Goal: Communication & Community: Ask a question

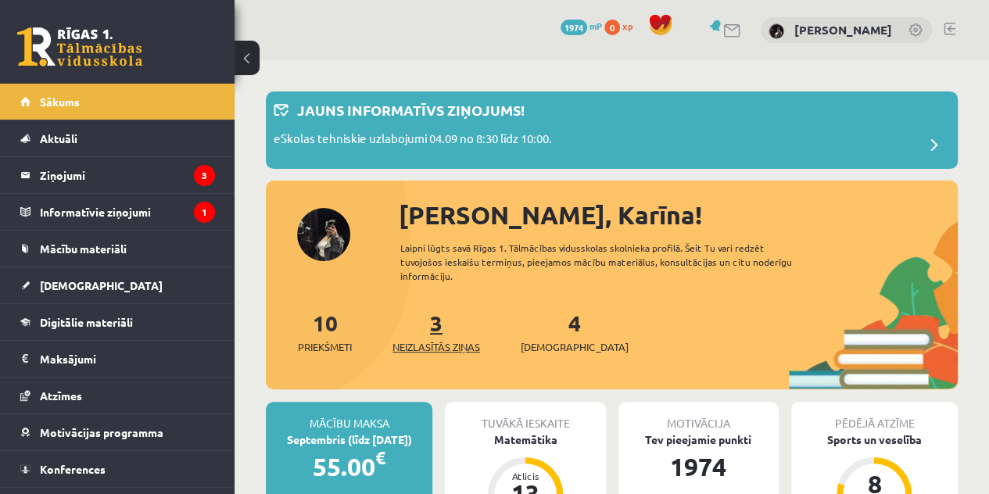
click at [439, 324] on link "3 Neizlasītās ziņas" at bounding box center [436, 332] width 88 height 46
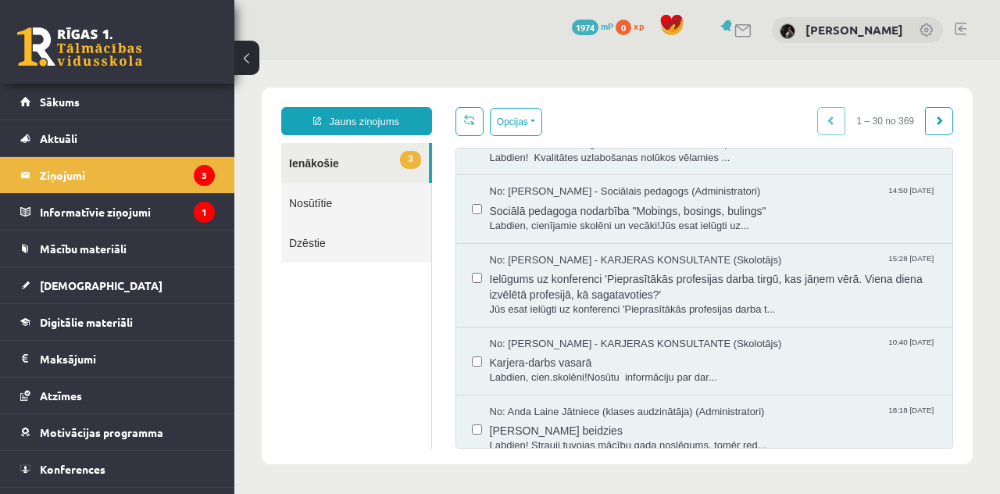
scroll to position [1318, 0]
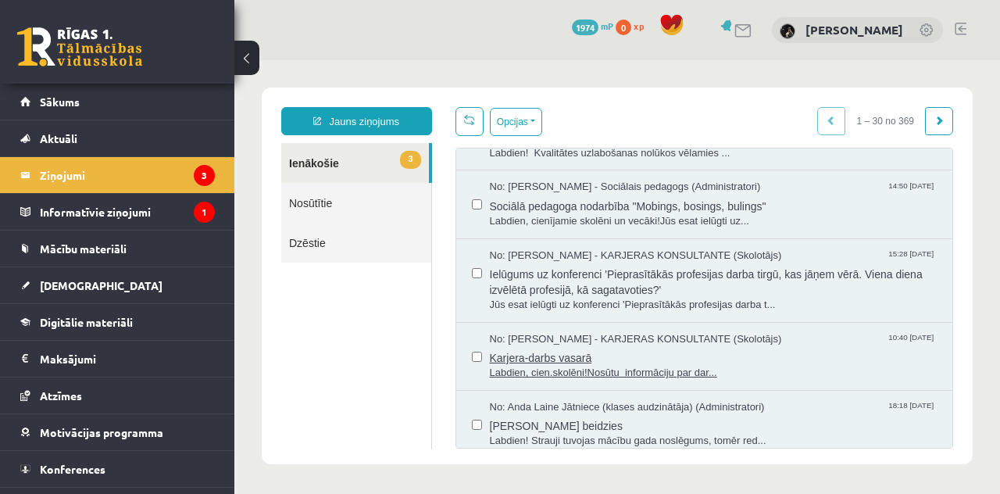
click at [636, 366] on span "Labdien, cien.skolēni!Nosūtu informāciju par dar..." at bounding box center [714, 373] width 448 height 15
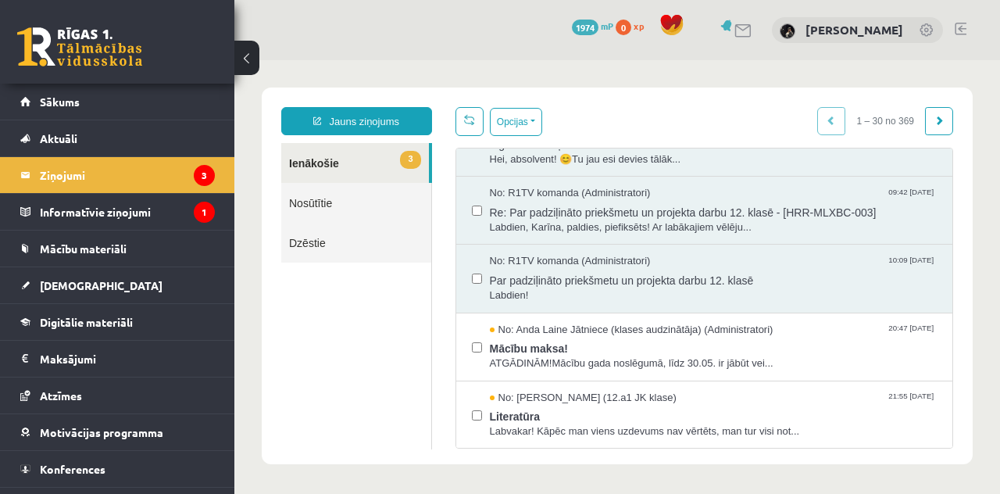
scroll to position [109, 0]
click at [669, 290] on span "Labdien!" at bounding box center [714, 295] width 448 height 15
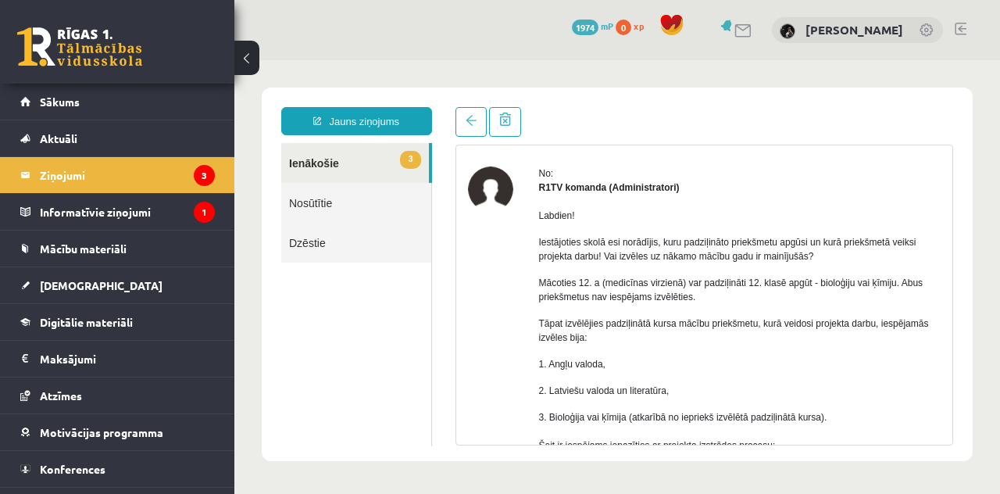
scroll to position [0, 0]
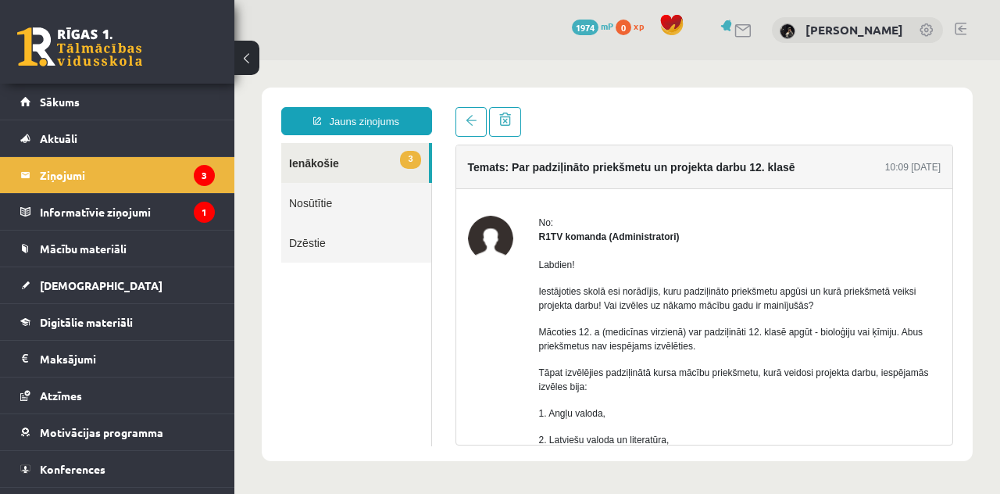
click at [617, 170] on h4 "Temats: Par padziļināto priekšmetu un projekta darbu 12. klasē" at bounding box center [631, 167] width 327 height 13
click at [111, 213] on legend "Informatīvie ziņojumi 1" at bounding box center [127, 212] width 175 height 36
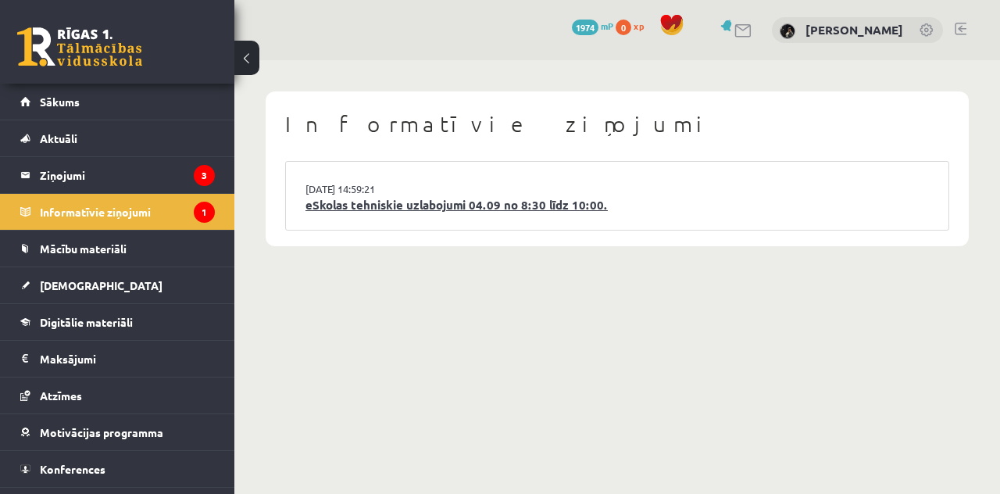
click at [446, 209] on link "eSkolas tehniskie uzlabojumi 04.09 no 8:30 līdz 10:00." at bounding box center [618, 205] width 624 height 18
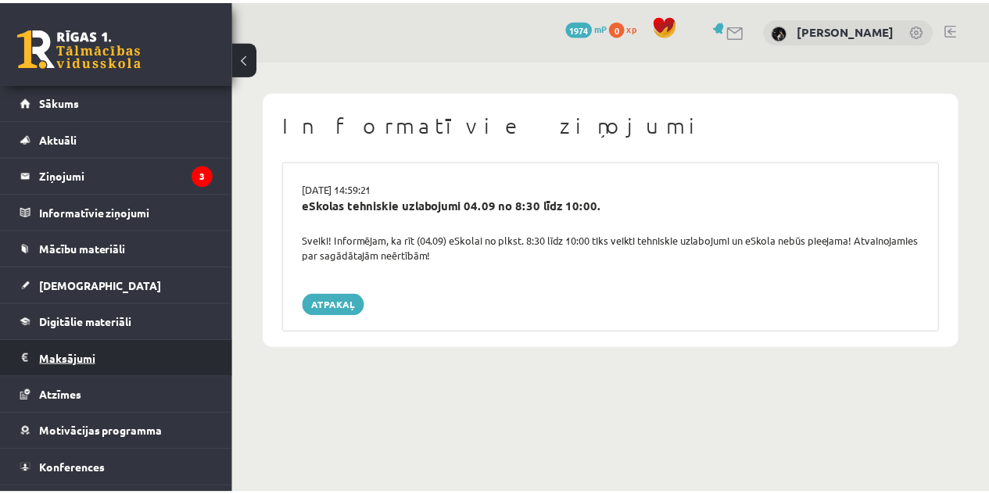
scroll to position [27, 0]
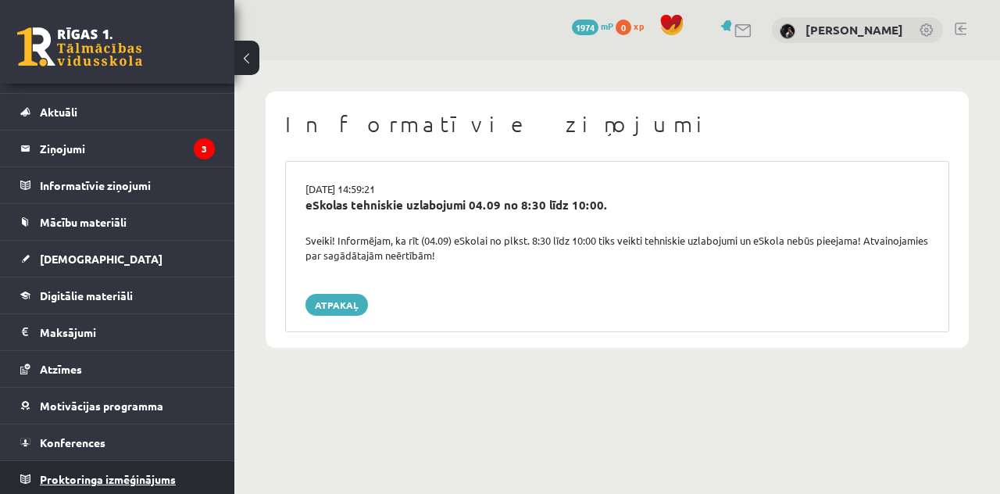
click at [170, 463] on link "Proktoringa izmēģinājums" at bounding box center [117, 479] width 195 height 36
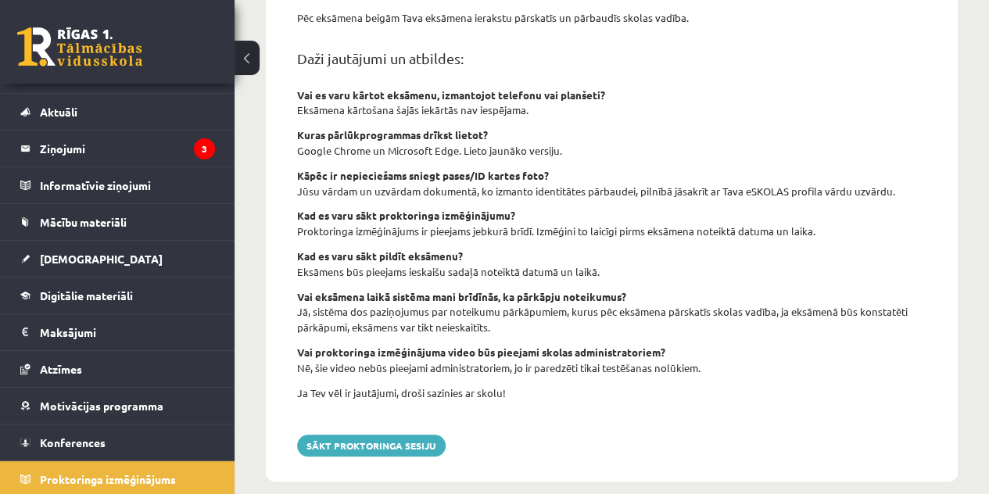
scroll to position [645, 0]
click at [400, 452] on button "Sākt proktoringa sesiju" at bounding box center [371, 445] width 148 height 22
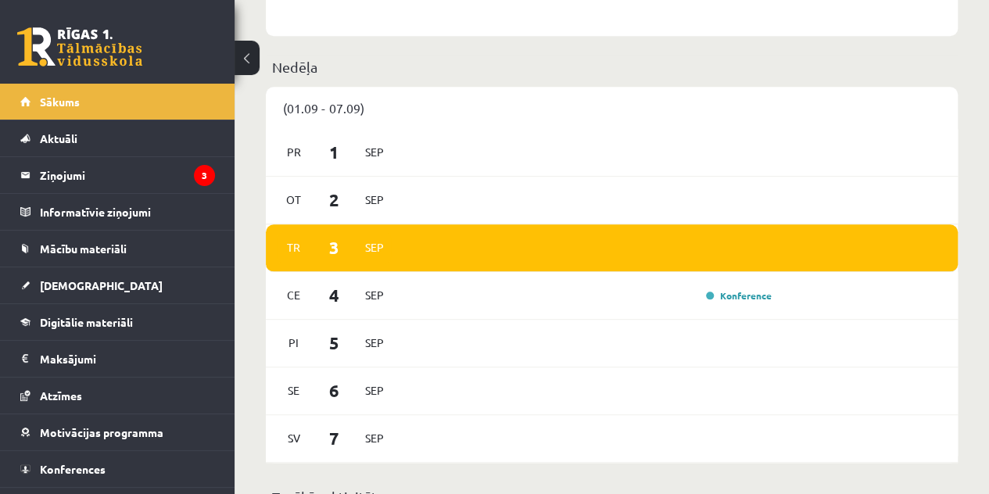
scroll to position [797, 0]
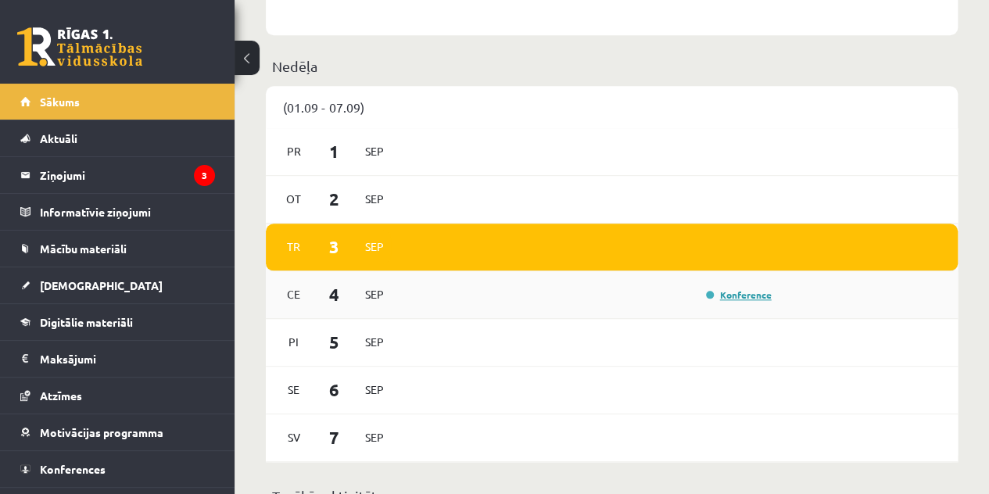
click at [745, 298] on link "Konference" at bounding box center [739, 294] width 66 height 13
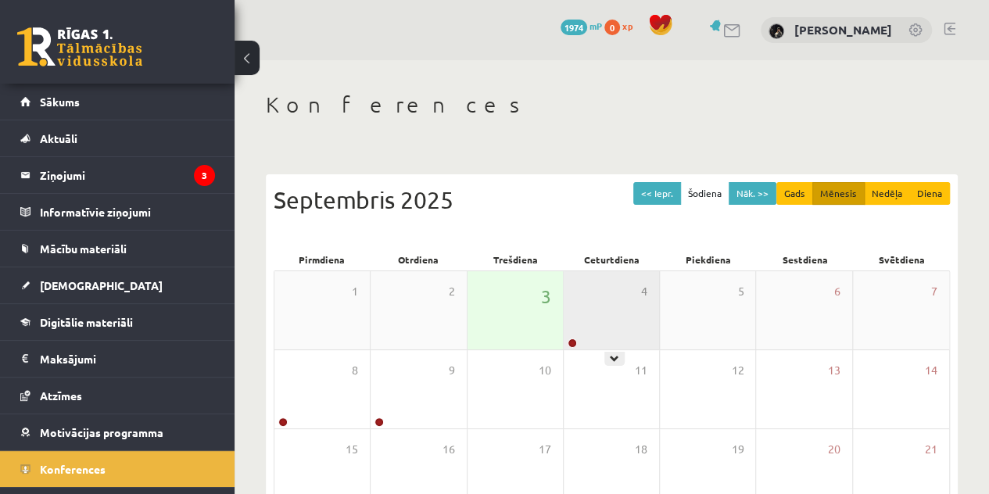
click at [613, 344] on div "4" at bounding box center [610, 310] width 95 height 78
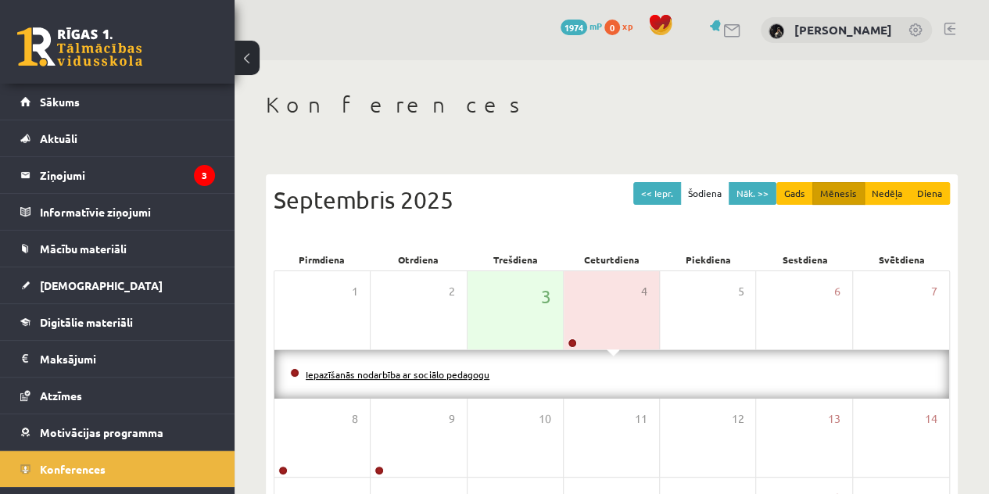
click at [452, 374] on link "Iepazīšanās nodarbība ar sociālo pedagogu" at bounding box center [398, 374] width 184 height 13
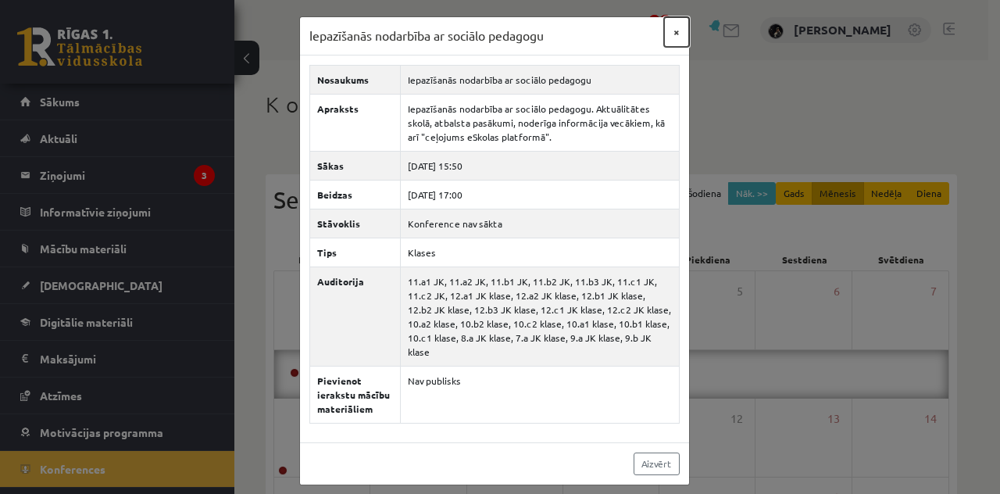
click at [679, 27] on button "×" at bounding box center [676, 32] width 25 height 30
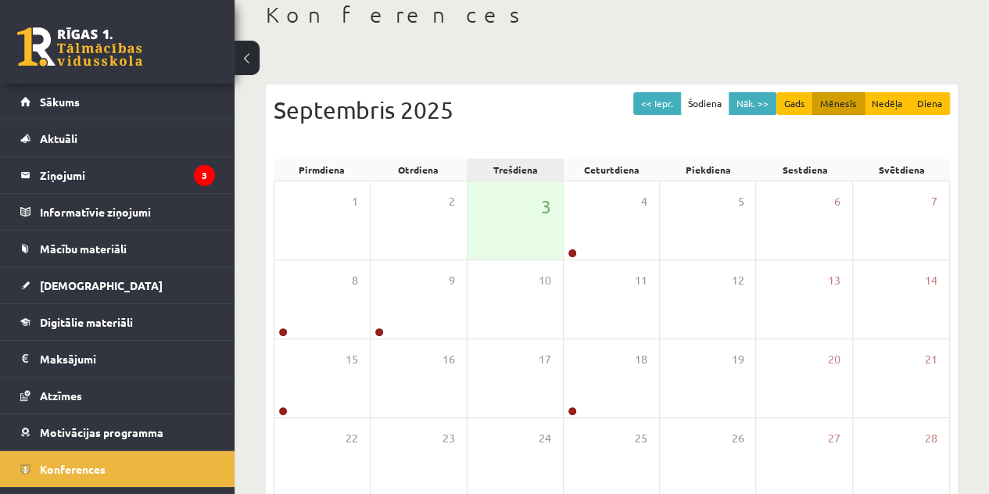
scroll to position [91, 0]
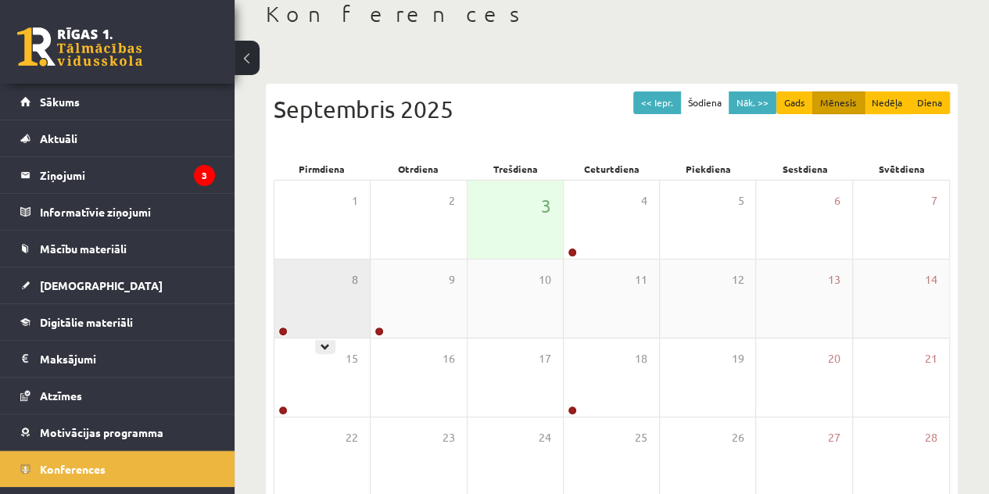
click at [331, 323] on div "8" at bounding box center [321, 298] width 95 height 78
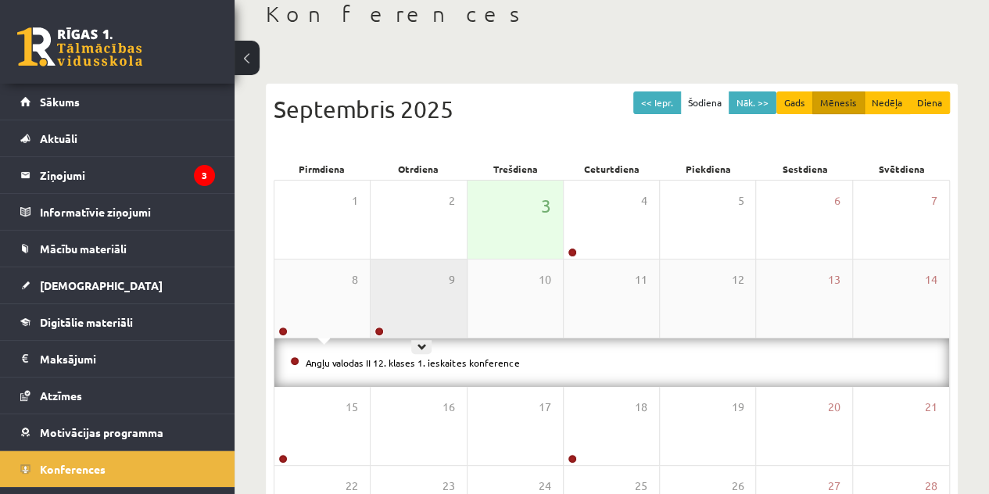
click at [420, 309] on div "9" at bounding box center [417, 298] width 95 height 78
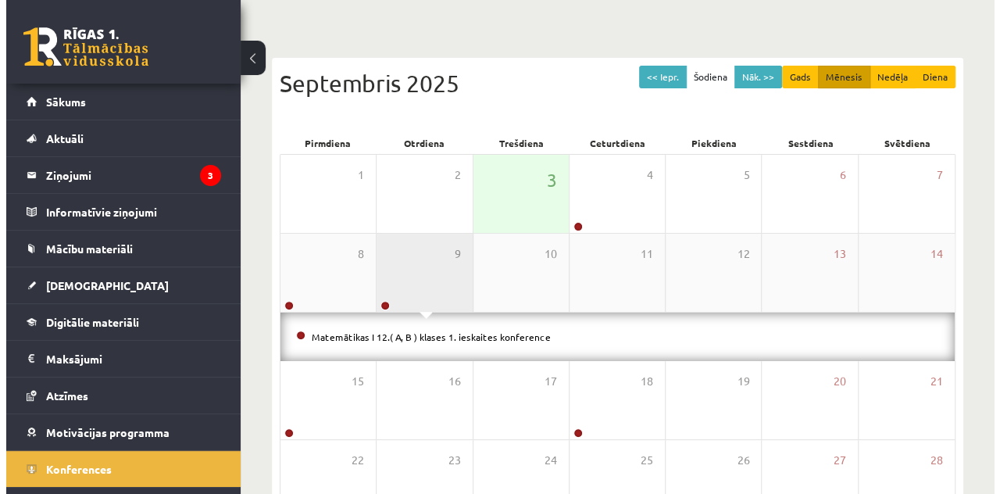
scroll to position [0, 0]
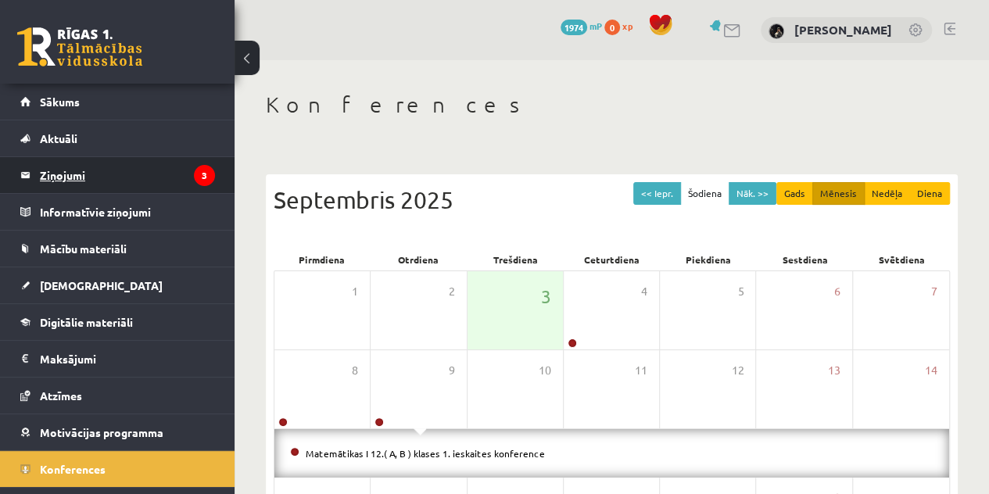
click at [145, 186] on legend "Ziņojumi 3" at bounding box center [127, 175] width 175 height 36
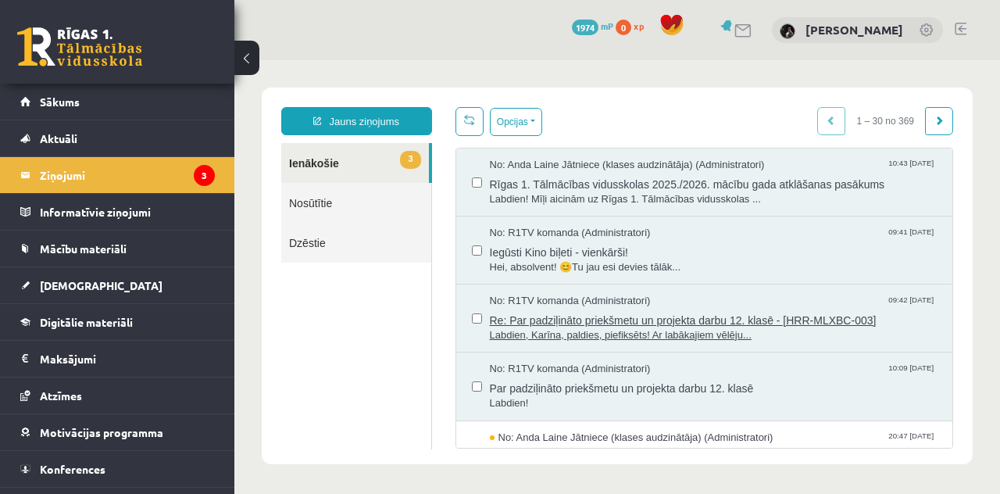
click at [545, 325] on span "Re: Par padziļināto priekšmetu un projekta darbu 12. klasē - [HRR-MLXBC-003]" at bounding box center [714, 319] width 448 height 20
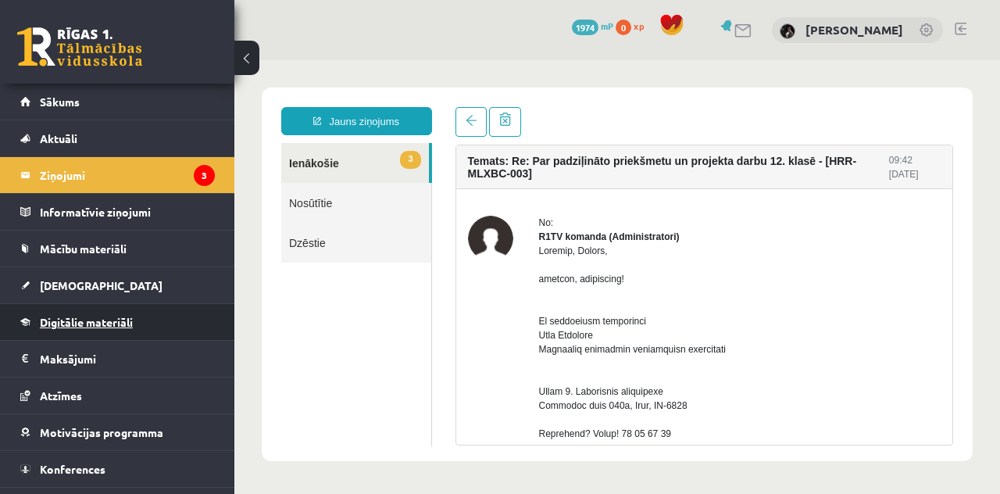
click at [143, 317] on link "Digitālie materiāli" at bounding box center [117, 322] width 195 height 36
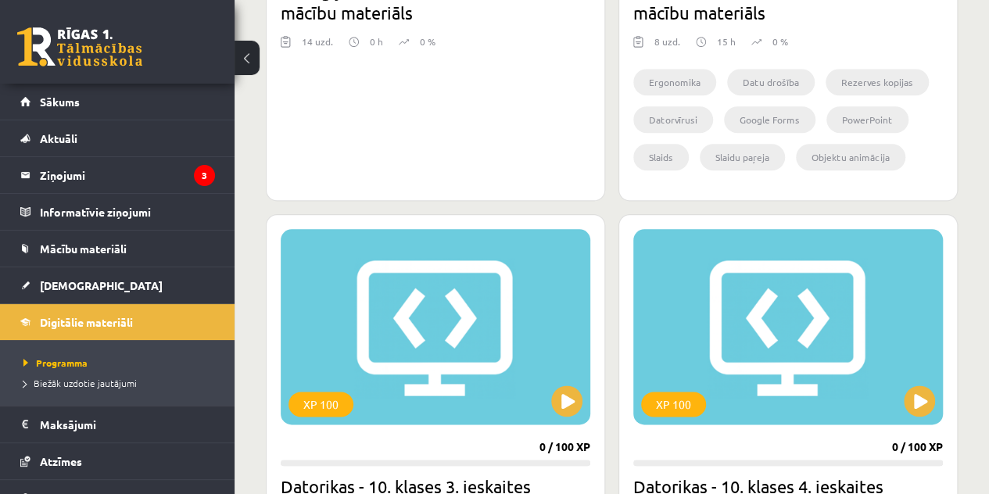
scroll to position [749, 0]
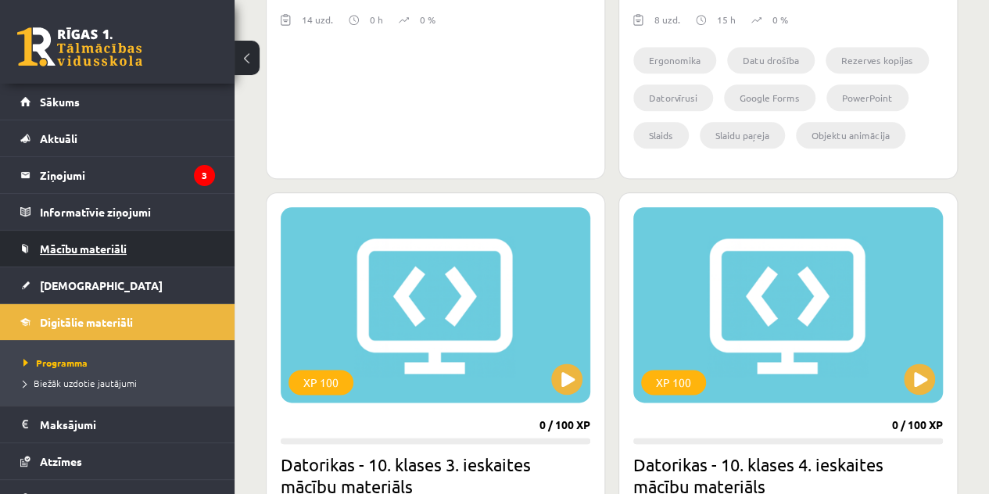
click at [138, 247] on link "Mācību materiāli" at bounding box center [117, 249] width 195 height 36
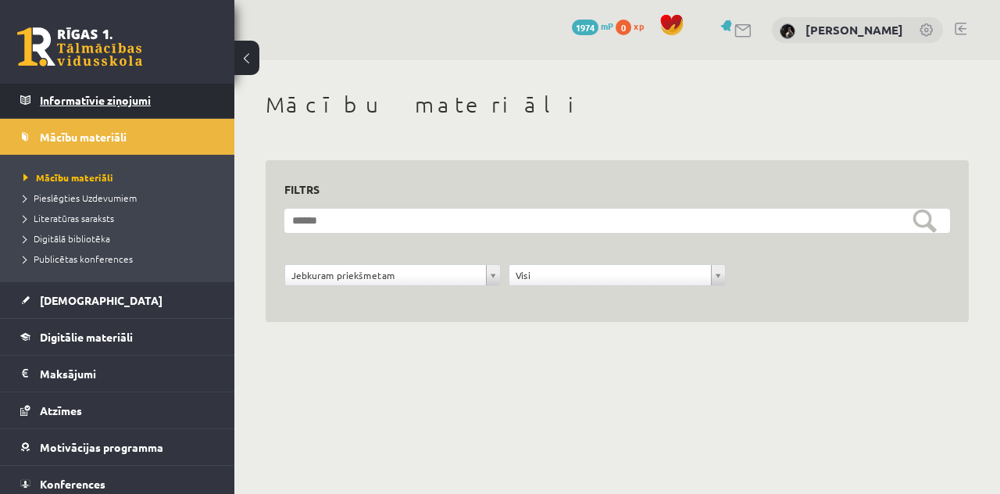
scroll to position [153, 0]
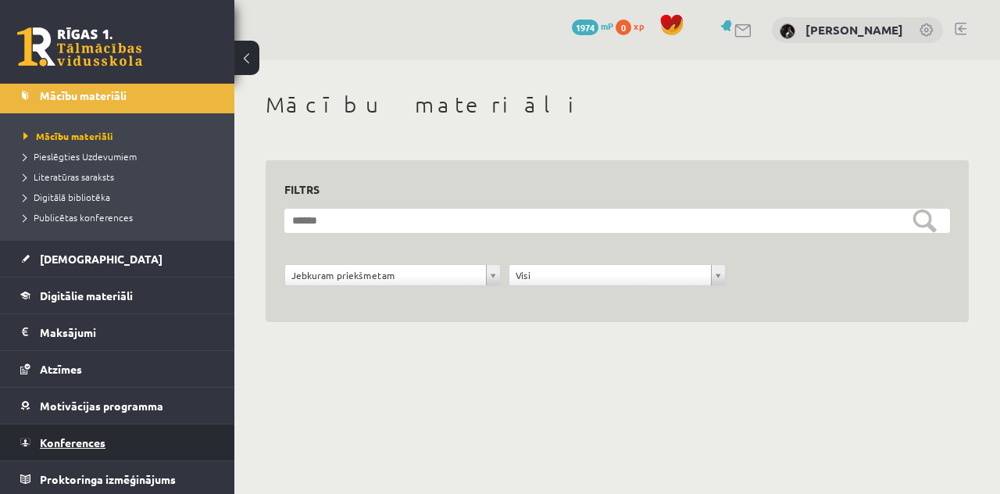
click at [92, 439] on span "Konferences" at bounding box center [73, 442] width 66 height 14
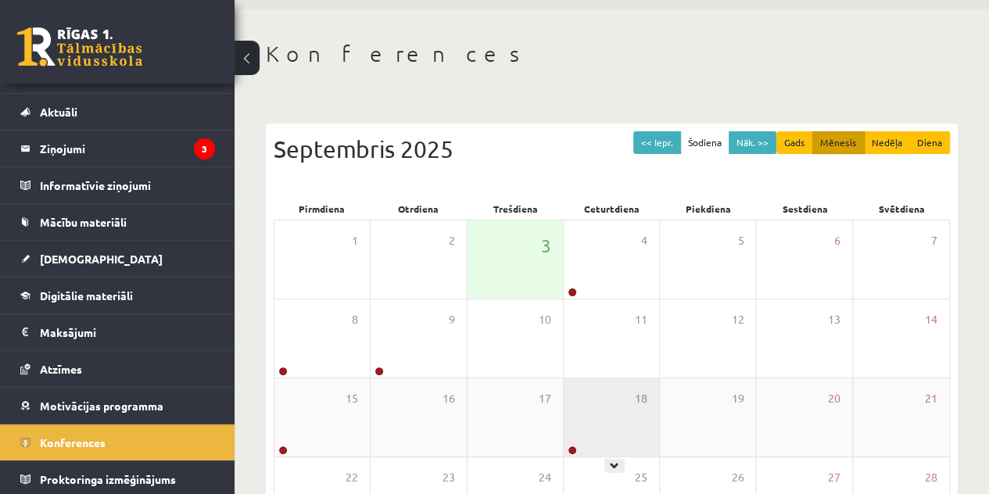
scroll to position [49, 0]
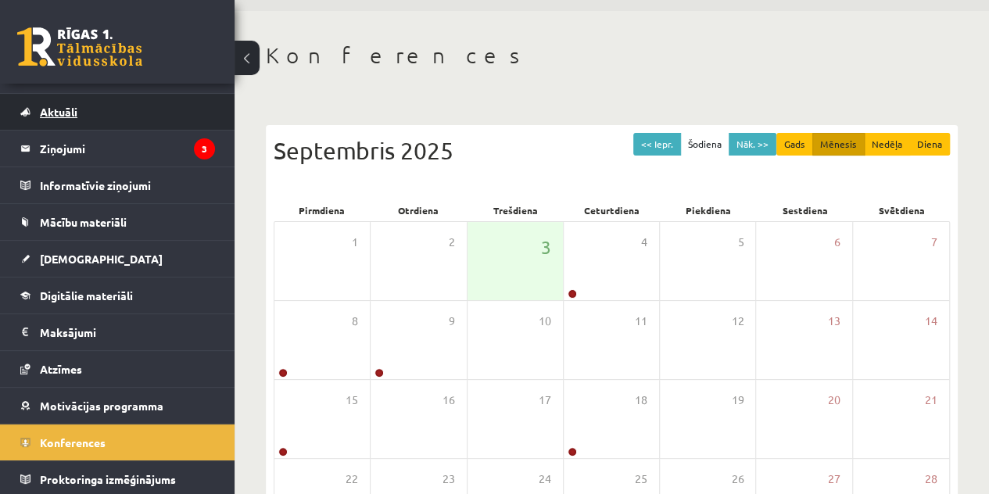
click at [128, 117] on link "Aktuāli" at bounding box center [117, 112] width 195 height 36
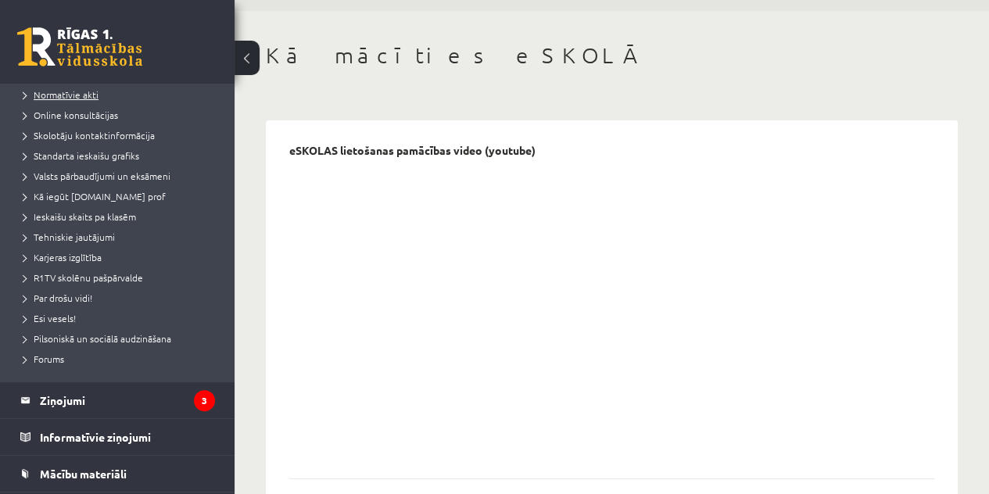
scroll to position [126, 0]
click at [62, 359] on span "Forums" at bounding box center [43, 358] width 41 height 13
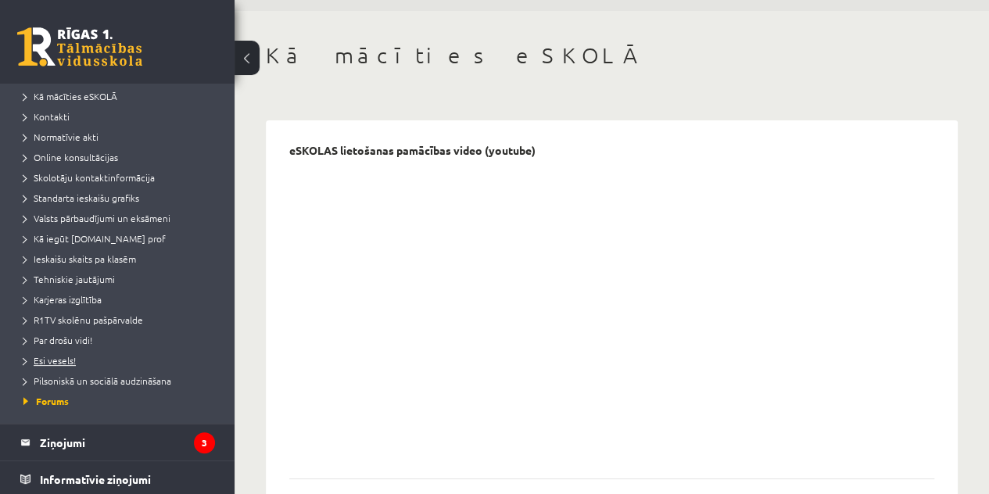
scroll to position [73, 0]
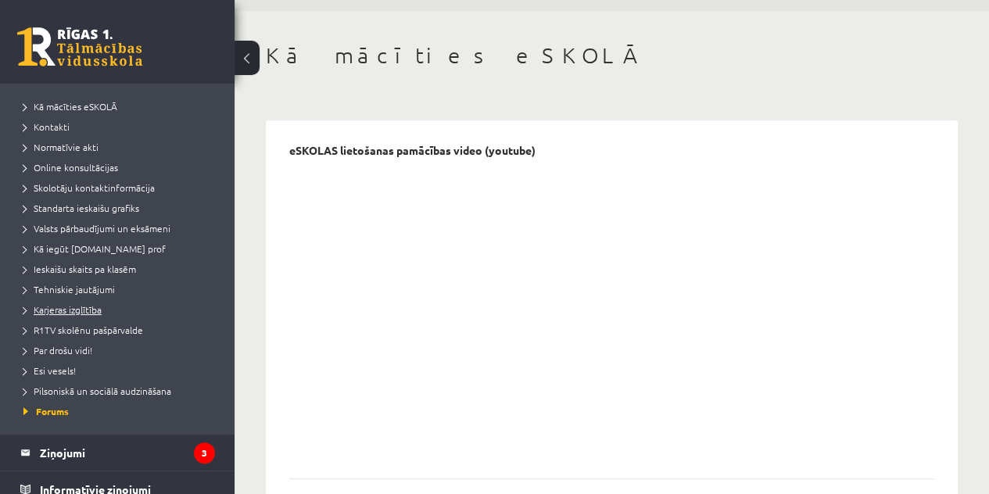
click at [66, 313] on span "Karjeras izglītība" at bounding box center [62, 309] width 78 height 13
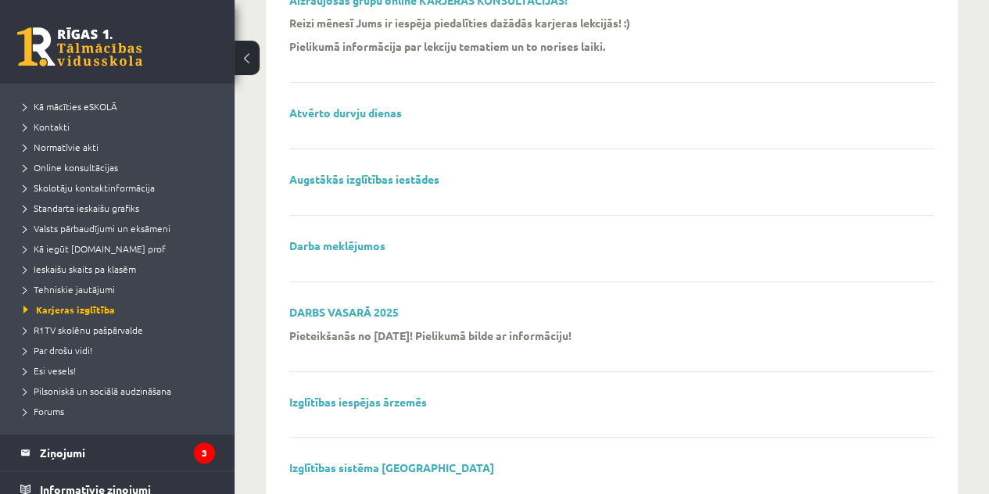
scroll to position [205, 0]
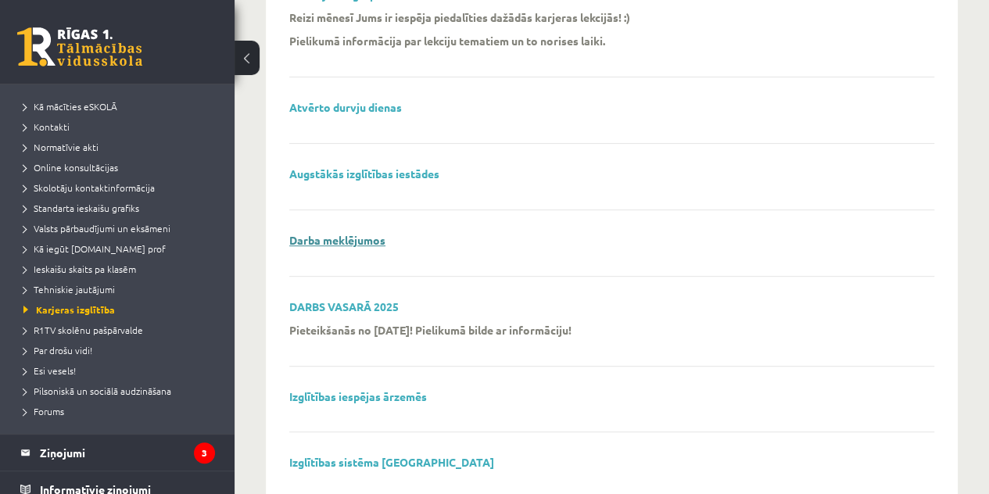
click at [346, 238] on link "Darba meklējumos" at bounding box center [337, 240] width 96 height 14
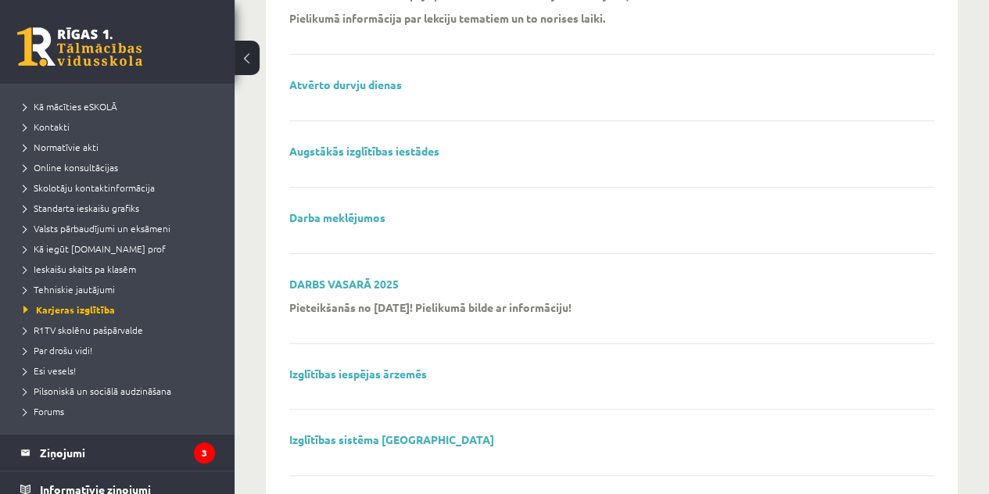
scroll to position [238, 0]
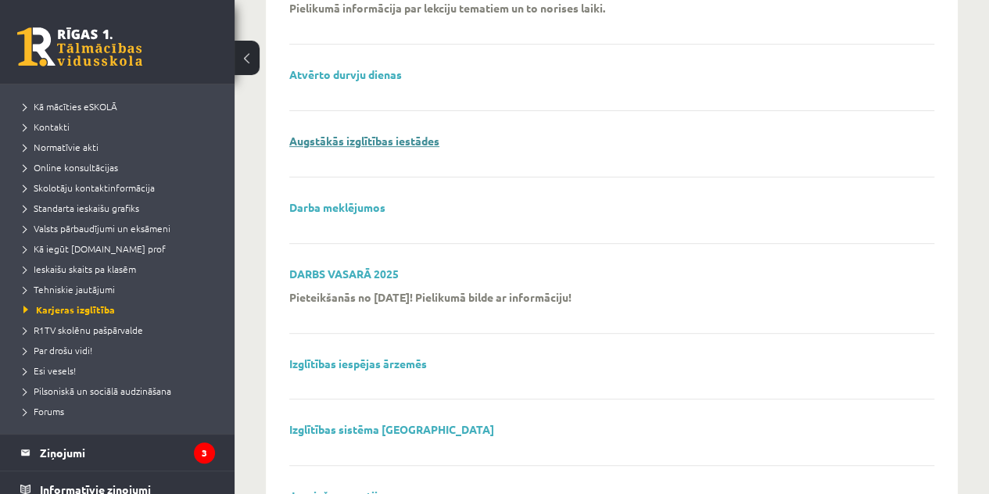
click at [380, 138] on link "Augstākās izglītības iestādes" at bounding box center [364, 141] width 150 height 14
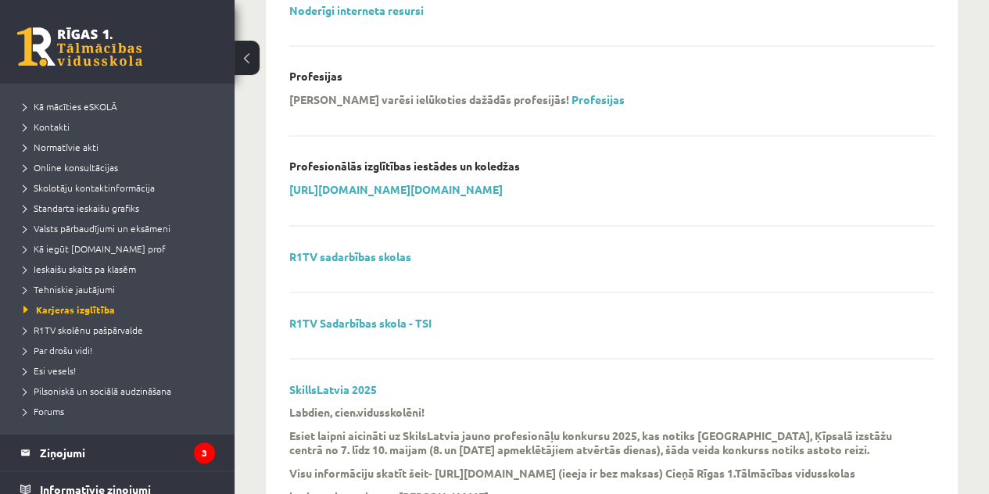
scroll to position [1281, 0]
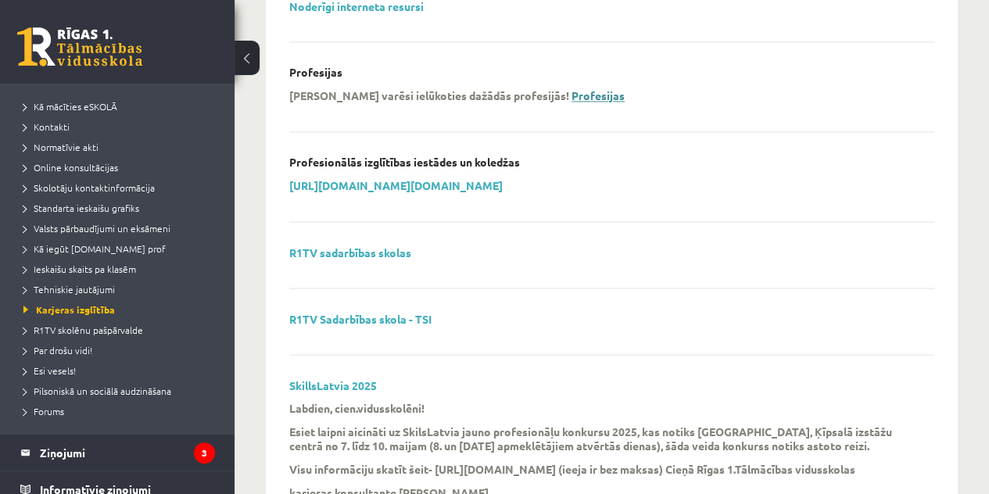
click at [571, 96] on link "Profesijas" at bounding box center [597, 95] width 53 height 14
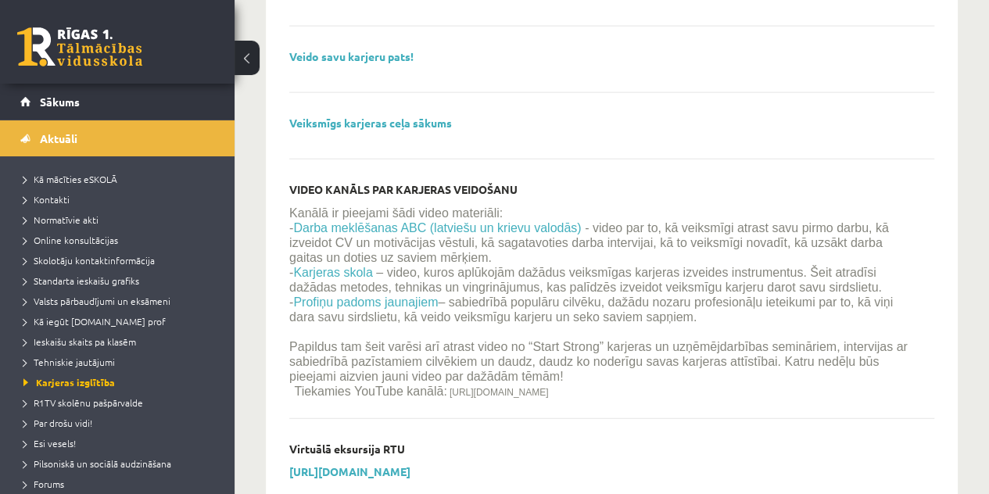
scroll to position [2004, 0]
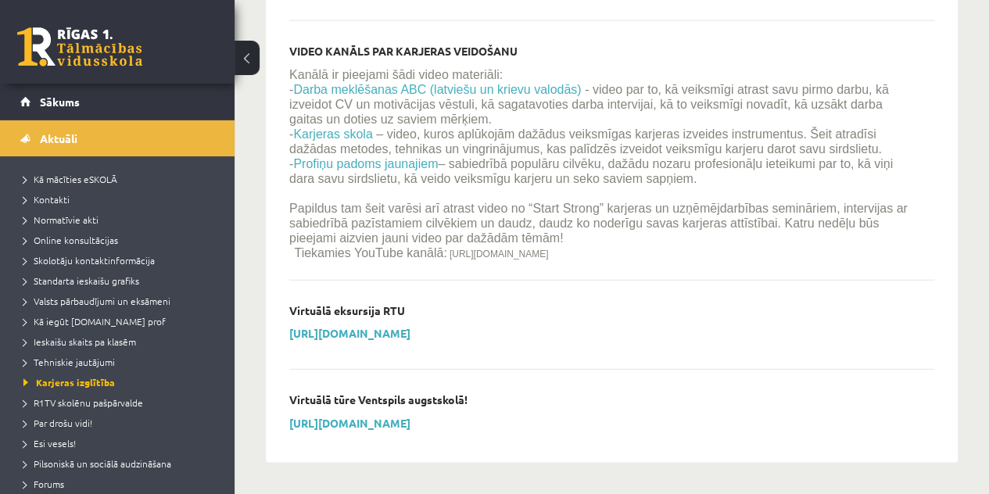
click at [388, 340] on div "[URL][DOMAIN_NAME]" at bounding box center [599, 337] width 621 height 23
click at [390, 335] on link "[URL][DOMAIN_NAME]" at bounding box center [349, 333] width 121 height 14
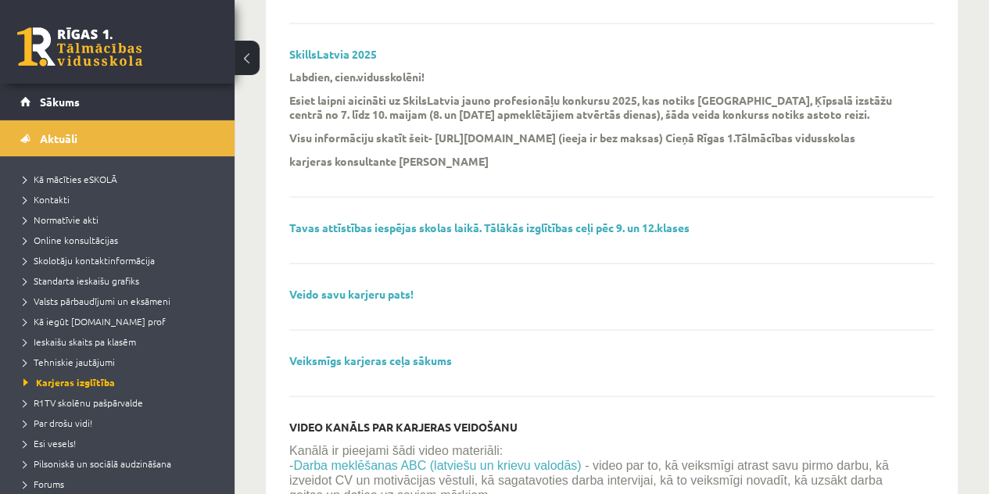
scroll to position [1610, 0]
click at [350, 313] on div "Veido savu karjeru pats!" at bounding box center [611, 310] width 645 height 43
click at [345, 302] on link "Veido savu karjeru pats!" at bounding box center [351, 295] width 124 height 14
click at [134, 282] on span "Standarta ieskaišu grafiks" at bounding box center [81, 280] width 116 height 13
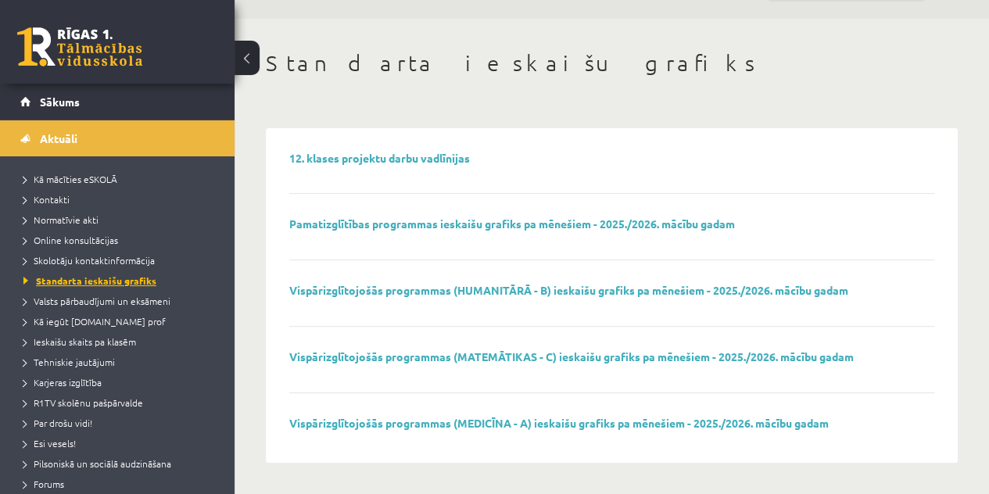
scroll to position [40, 0]
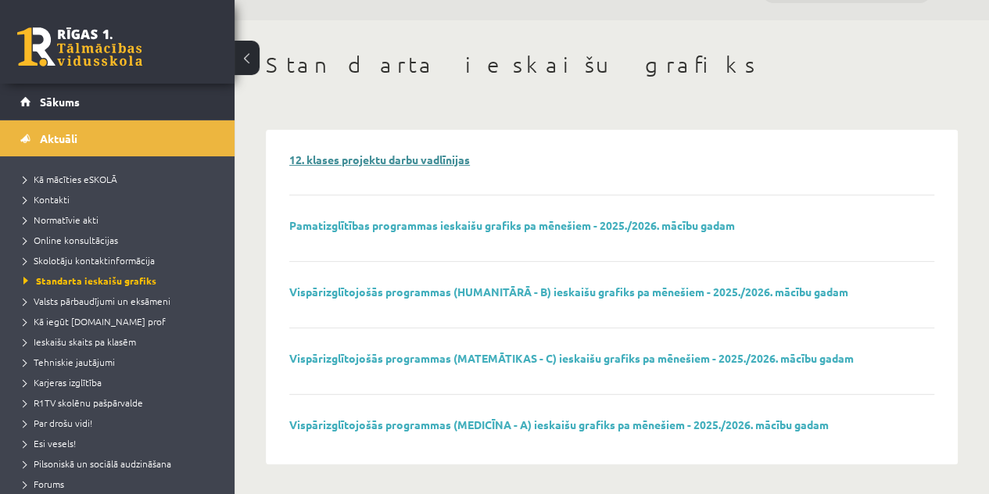
click at [405, 160] on link "12. klases projektu darbu vadlīnijas" at bounding box center [379, 159] width 181 height 14
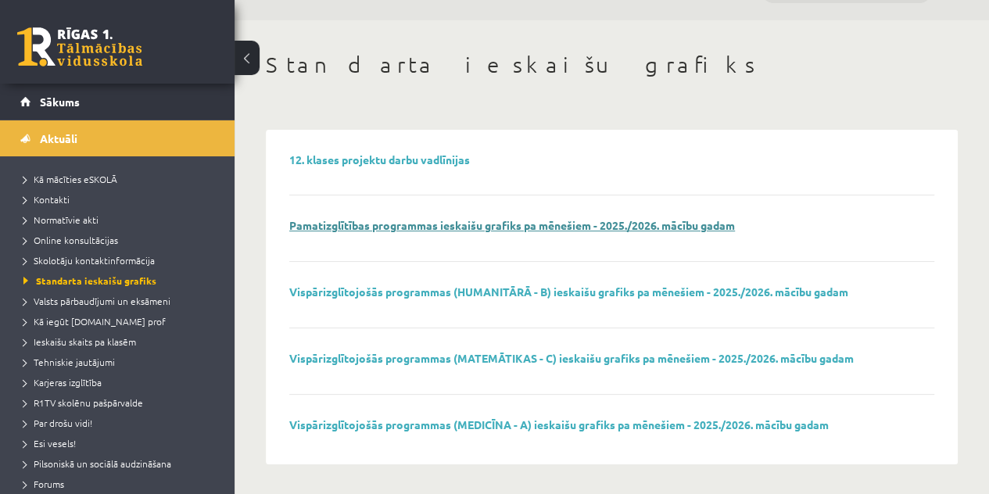
click at [492, 226] on link "Pamatizglītības programmas ieskaišu grafiks pa mēnešiem - 2025./2026. mācību ga…" at bounding box center [511, 225] width 445 height 14
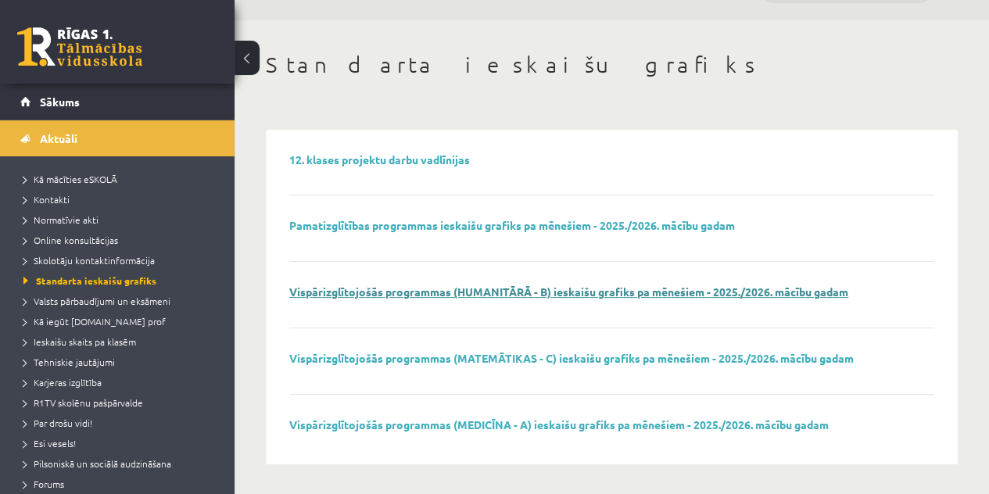
click at [495, 290] on link "Vispārizglītojošās programmas (HUMANITĀRĀ - B) ieskaišu grafiks pa mēnešiem - 2…" at bounding box center [568, 291] width 559 height 14
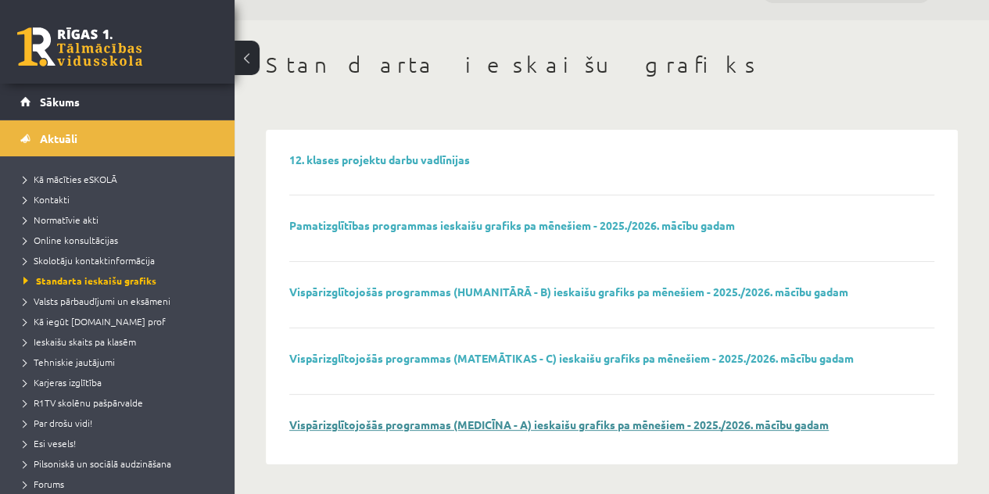
click at [499, 426] on link "Vispārizglītojošās programmas (MEDICĪNA - A) ieskaišu grafiks pa mēnešiem - 202…" at bounding box center [558, 424] width 539 height 14
click at [103, 304] on span "Valsts pārbaudījumi un eksāmeni" at bounding box center [96, 301] width 147 height 13
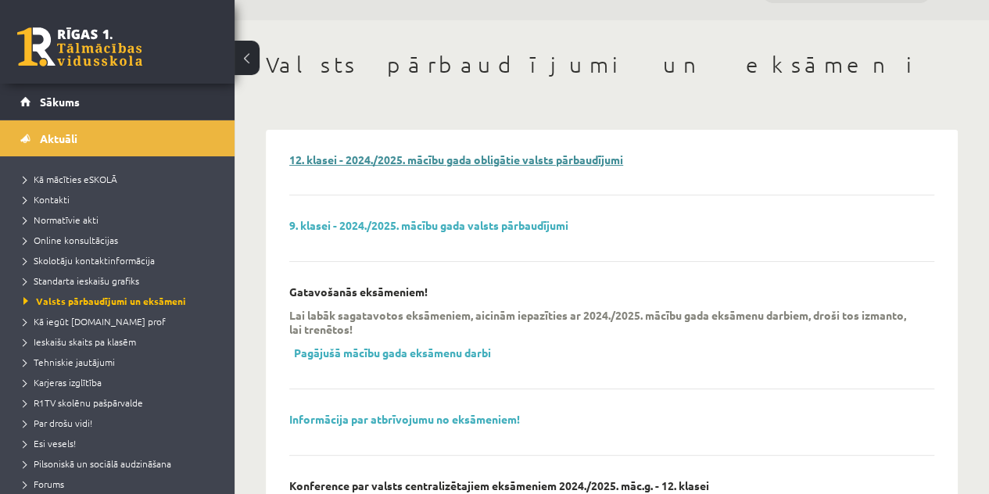
click at [356, 160] on link "12. klasei - 2024./2025. mācību gada obligātie valsts pārbaudījumi" at bounding box center [456, 159] width 334 height 14
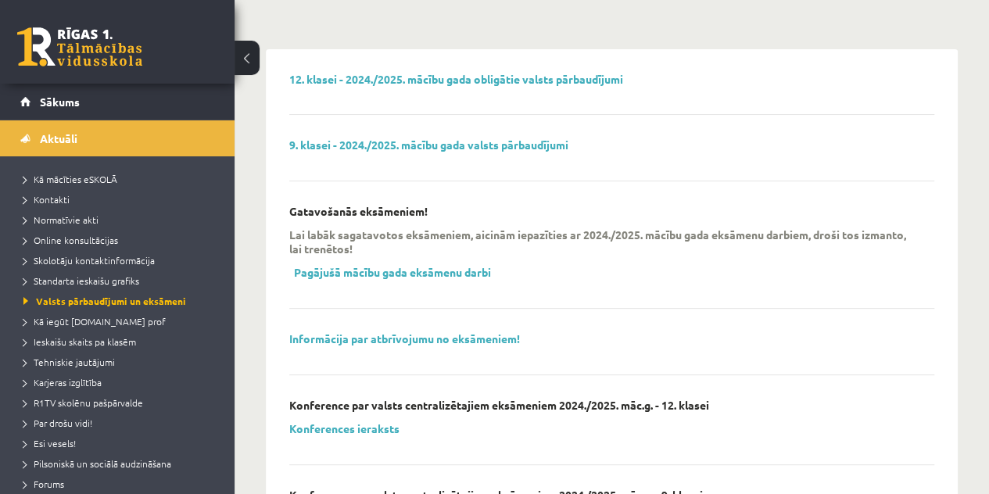
scroll to position [121, 0]
click at [339, 268] on link "Pagājušā mācību gada eksāmenu darbi" at bounding box center [392, 271] width 197 height 14
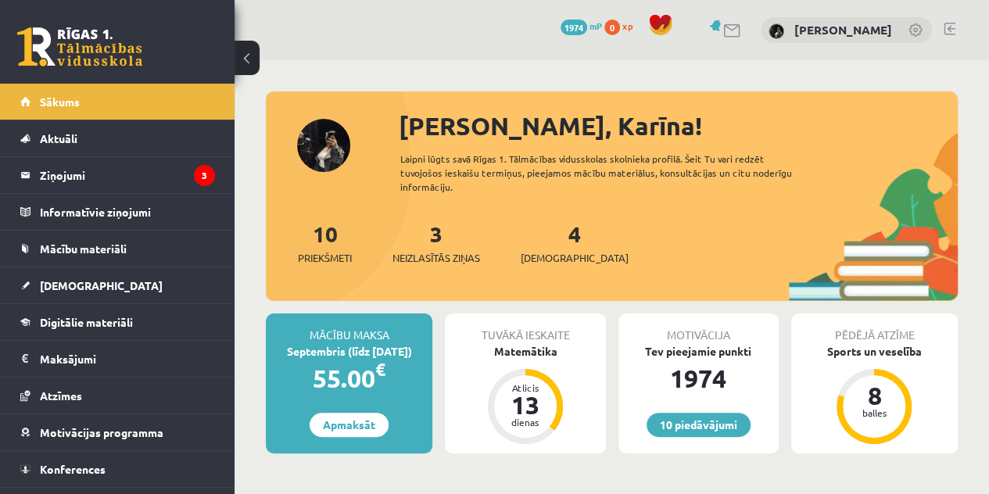
click at [333, 141] on div "[PERSON_NAME], Karīna! Laipni lūgts savā Rīgas 1. Tālmācības vidusskolas skolni…" at bounding box center [612, 204] width 692 height 194
click at [853, 27] on link "[PERSON_NAME]" at bounding box center [843, 30] width 98 height 16
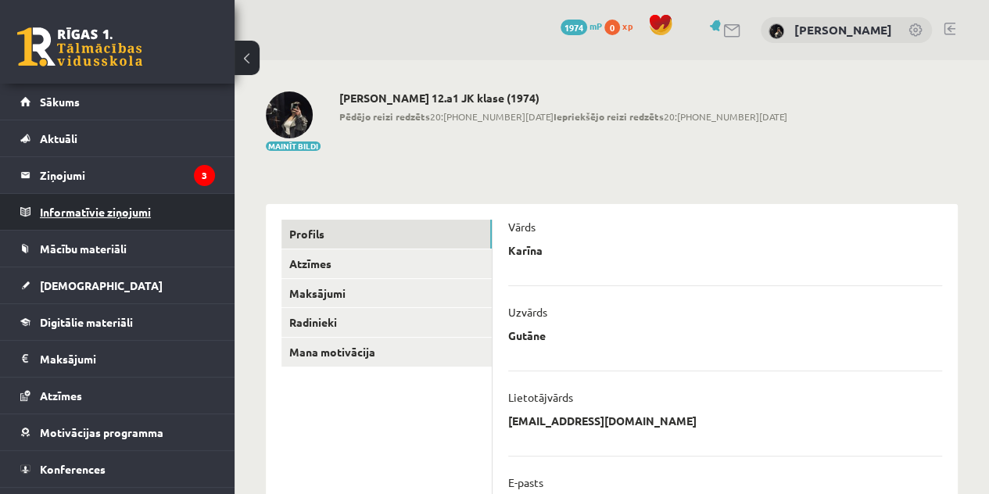
click at [140, 209] on legend "Informatīvie ziņojumi 0" at bounding box center [127, 212] width 175 height 36
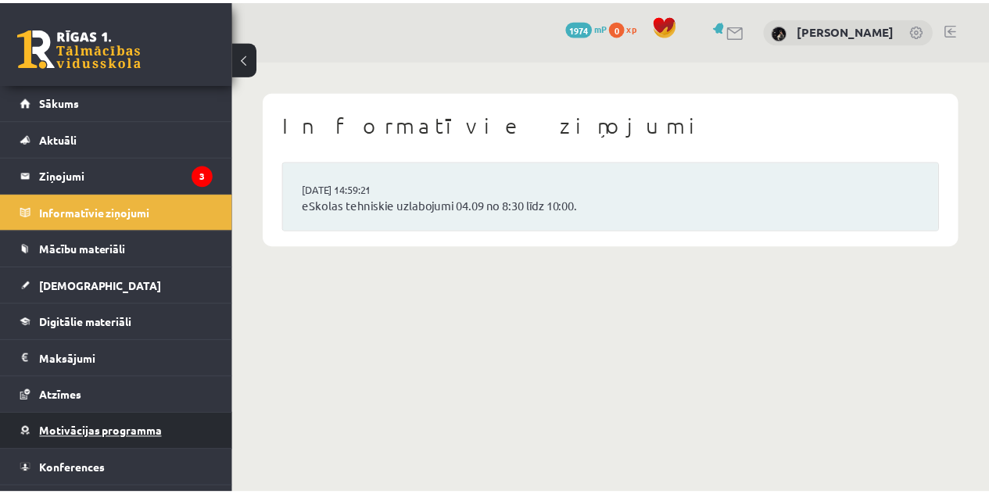
scroll to position [27, 0]
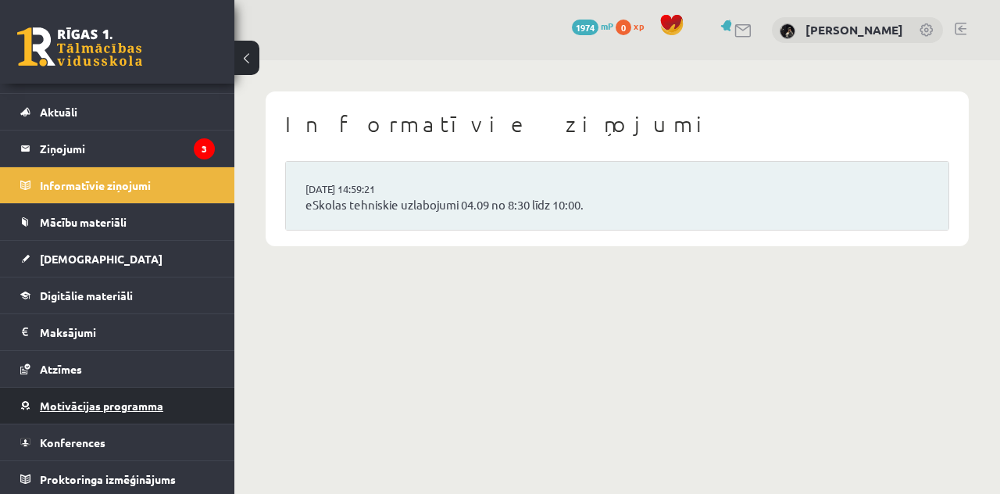
click at [101, 414] on link "Motivācijas programma" at bounding box center [117, 406] width 195 height 36
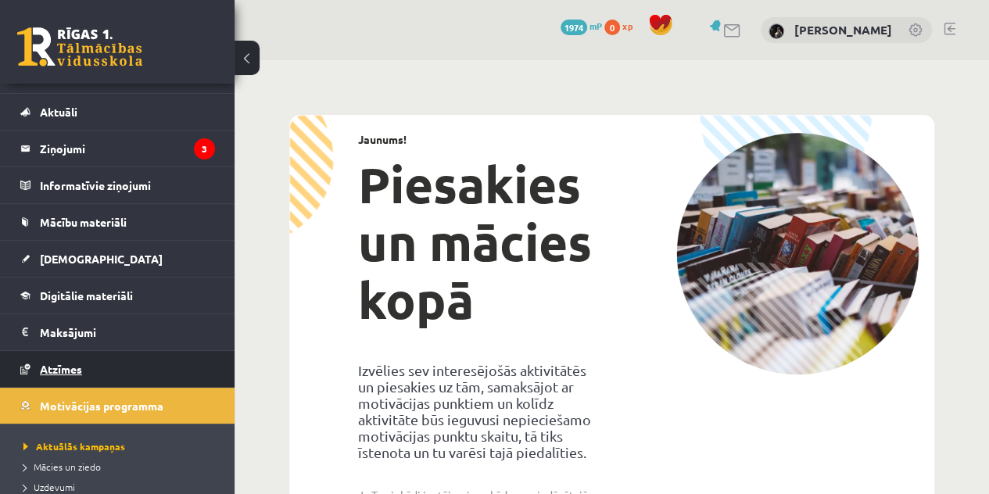
click at [109, 357] on link "Atzīmes" at bounding box center [117, 369] width 195 height 36
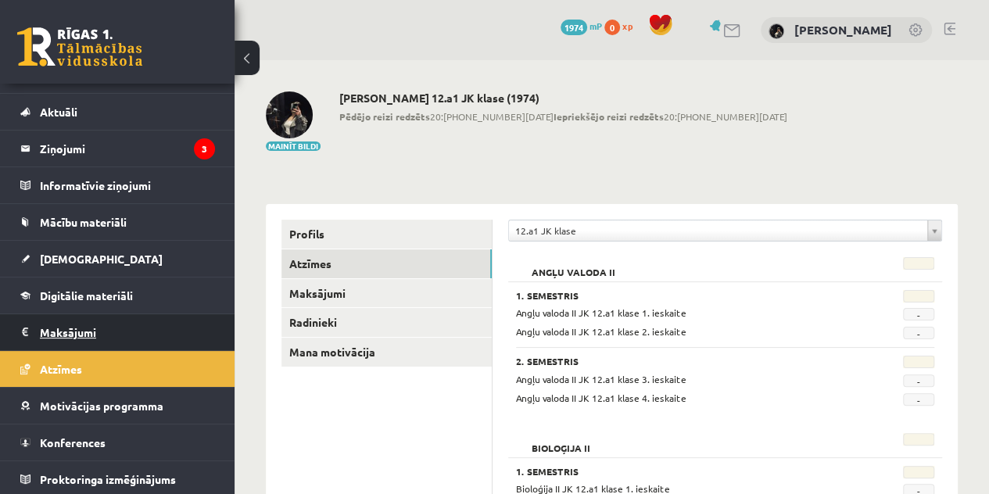
click at [111, 320] on legend "Maksājumi 0" at bounding box center [127, 332] width 175 height 36
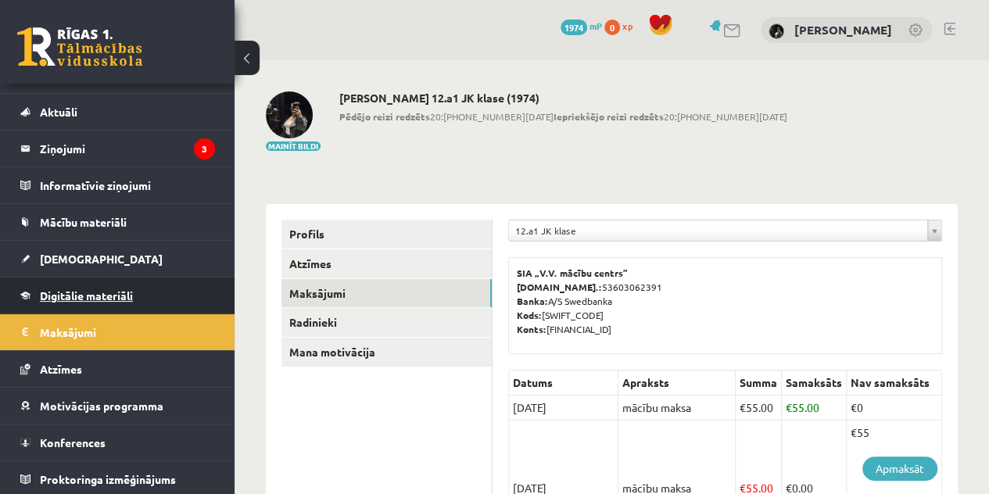
click at [117, 291] on span "Digitālie materiāli" at bounding box center [86, 295] width 93 height 14
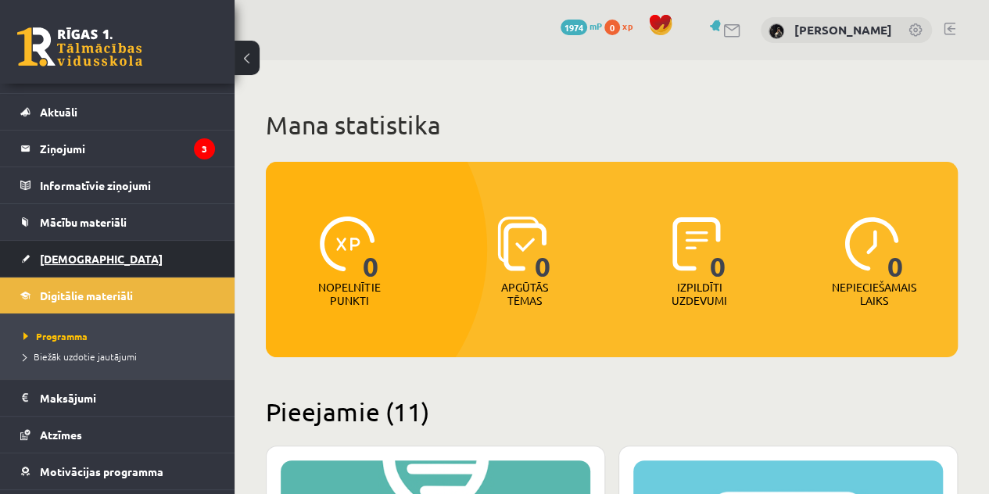
click at [122, 260] on link "[DEMOGRAPHIC_DATA]" at bounding box center [117, 259] width 195 height 36
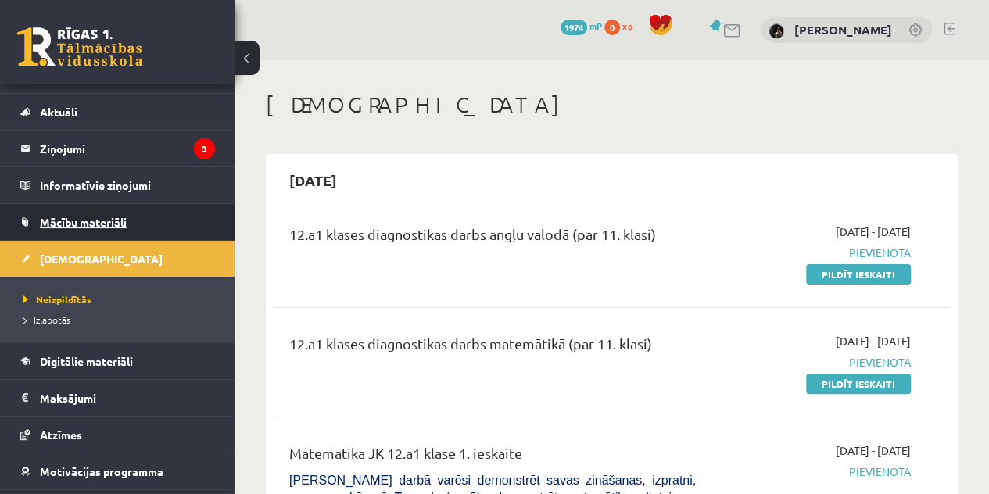
click at [123, 223] on span "Mācību materiāli" at bounding box center [83, 222] width 87 height 14
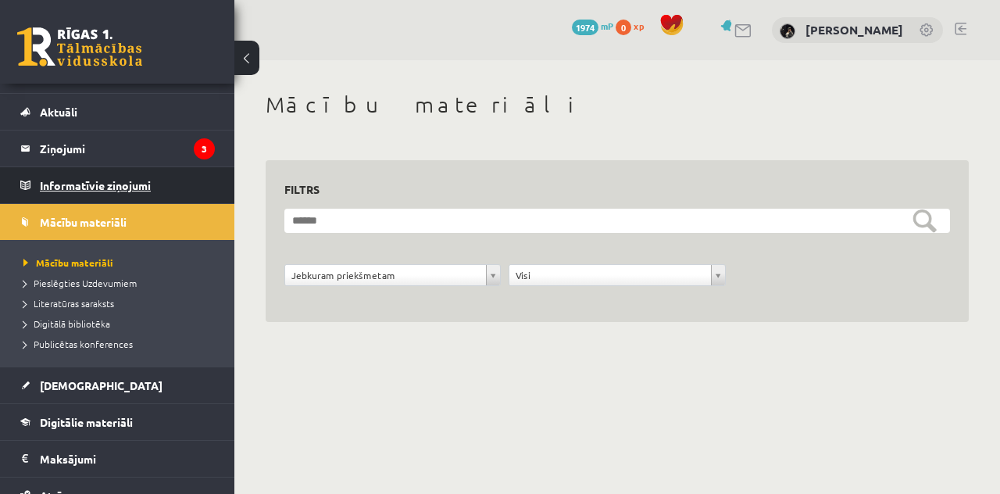
click at [124, 184] on legend "Informatīvie ziņojumi 0" at bounding box center [127, 185] width 175 height 36
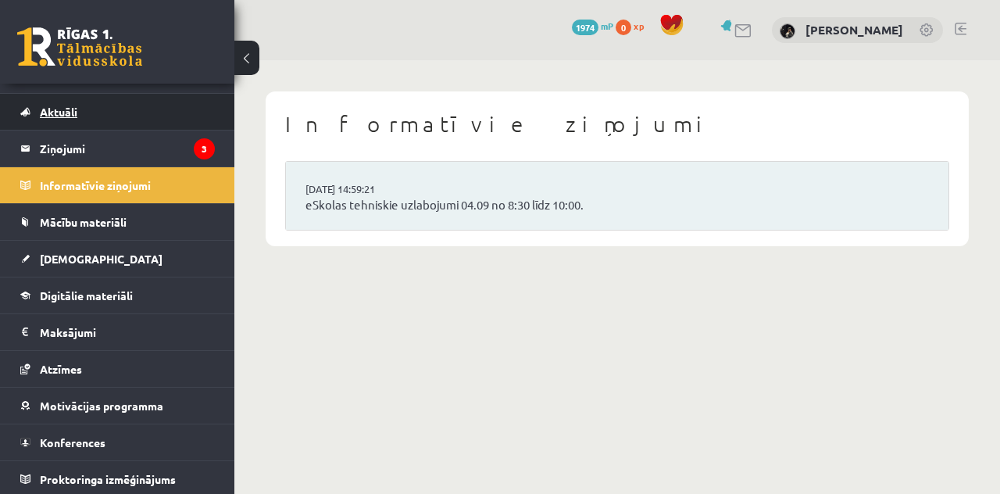
click at [110, 107] on link "Aktuāli" at bounding box center [117, 112] width 195 height 36
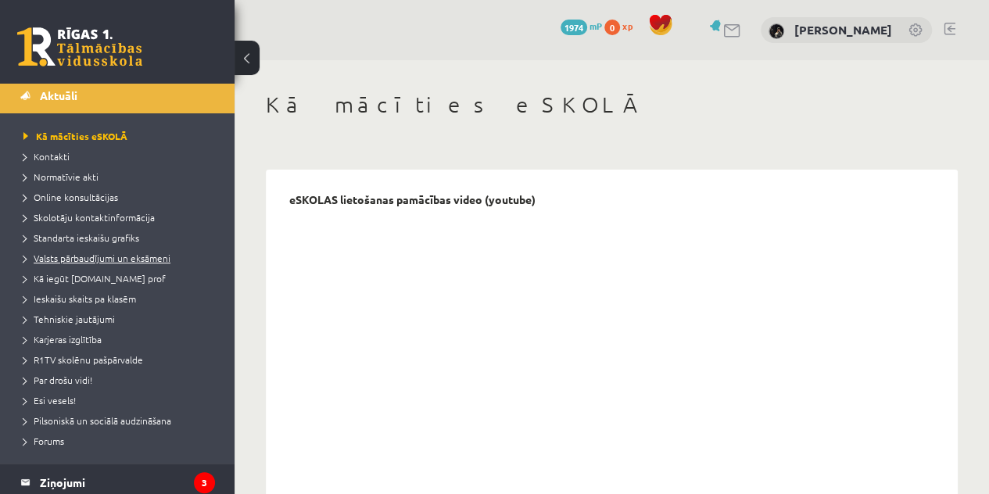
scroll to position [44, 0]
click at [77, 302] on span "Ieskaišu skaits pa klasēm" at bounding box center [79, 297] width 113 height 13
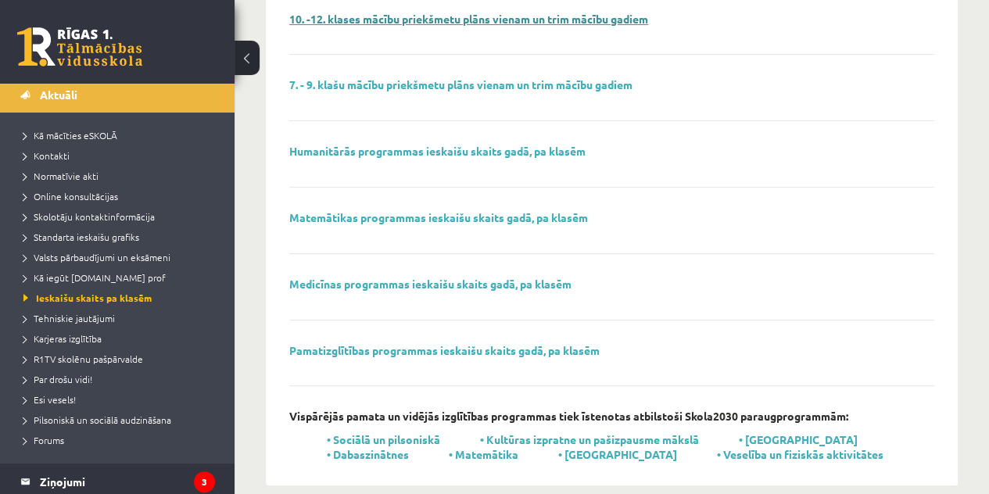
scroll to position [181, 0]
click at [338, 277] on link "Medicīnas programmas ieskaišu skaits gadā, pa klasēm" at bounding box center [430, 283] width 282 height 14
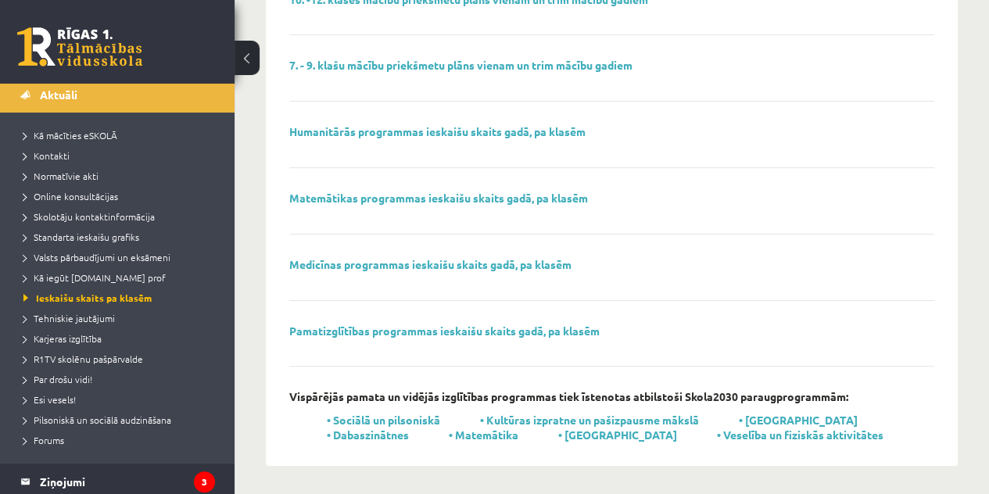
scroll to position [199, 0]
click at [103, 359] on span "R1TV skolēnu pašpārvalde" at bounding box center [83, 358] width 120 height 13
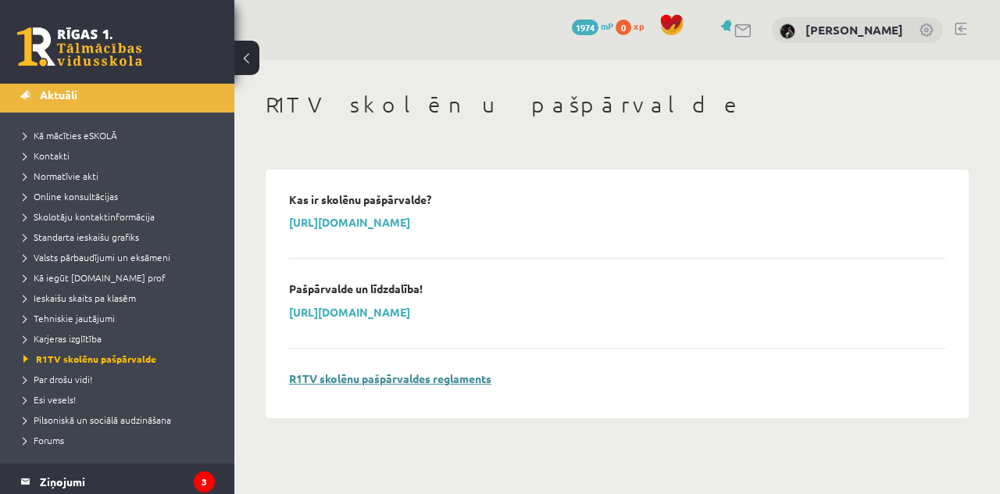
click at [348, 379] on link "R1TV skolēnu pašpārvaldes reglaments" at bounding box center [390, 378] width 202 height 14
click at [98, 99] on link "Aktuāli" at bounding box center [117, 95] width 195 height 36
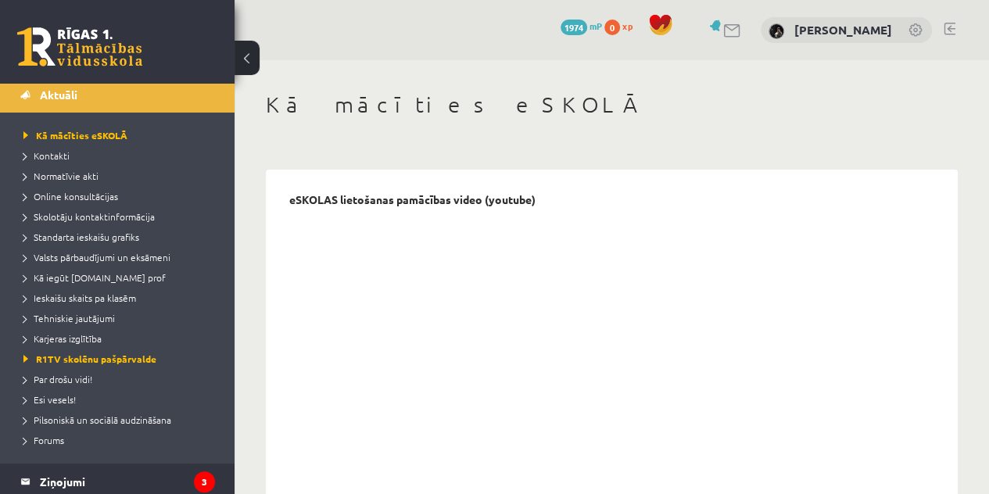
click at [120, 40] on link at bounding box center [79, 46] width 125 height 39
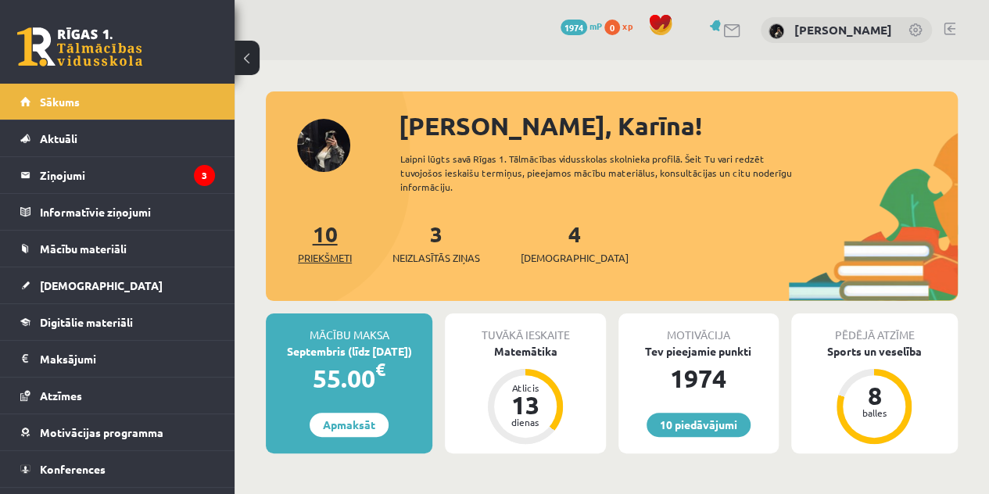
click at [325, 236] on link "10 Priekšmeti" at bounding box center [325, 243] width 54 height 46
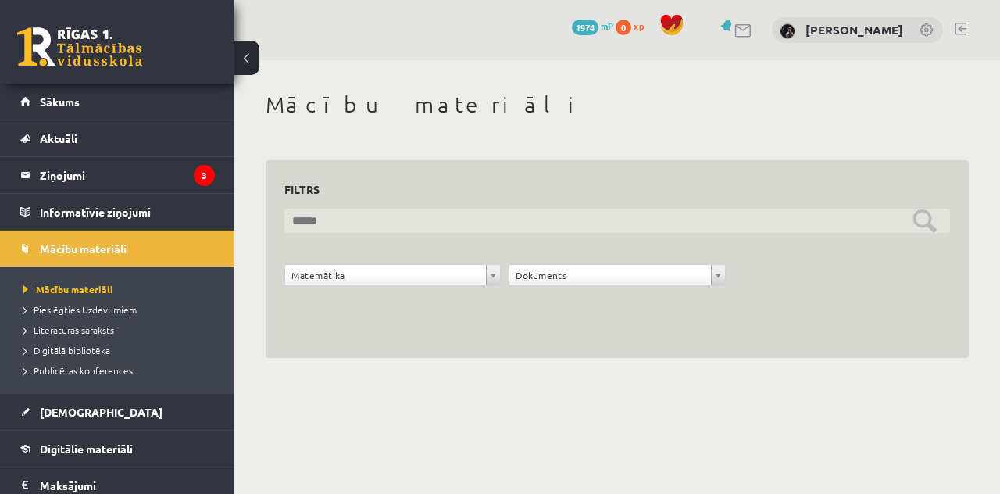
click at [538, 224] on input "text" at bounding box center [617, 221] width 666 height 24
click at [549, 226] on input "text" at bounding box center [617, 221] width 666 height 24
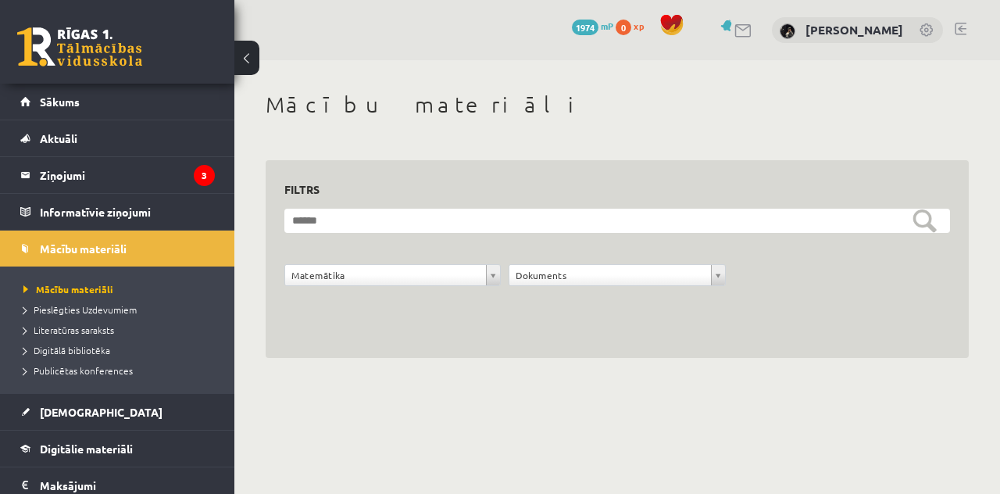
click at [63, 318] on li "Pieslēgties Uzdevumiem" at bounding box center [120, 309] width 195 height 20
click at [63, 312] on span "Pieslēgties Uzdevumiem" at bounding box center [85, 309] width 124 height 13
click at [61, 40] on link at bounding box center [79, 46] width 125 height 39
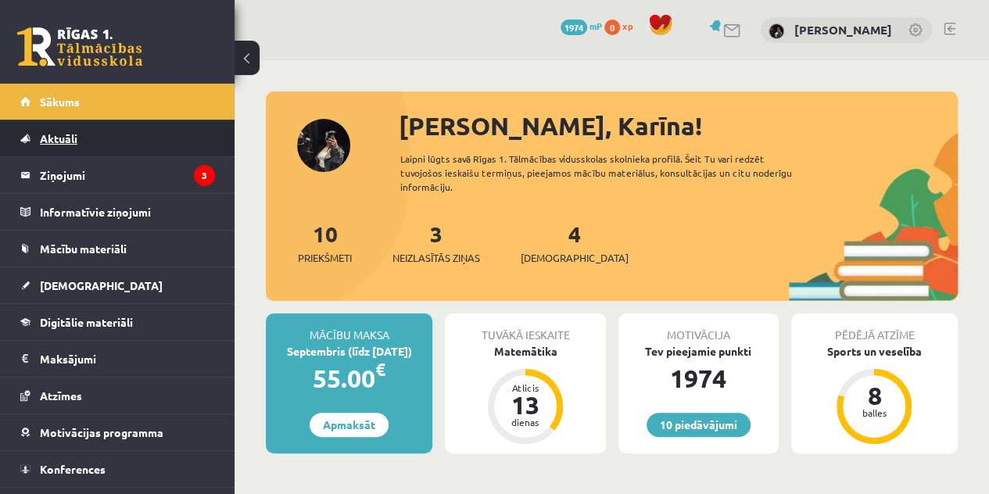
click at [66, 147] on link "Aktuāli" at bounding box center [117, 138] width 195 height 36
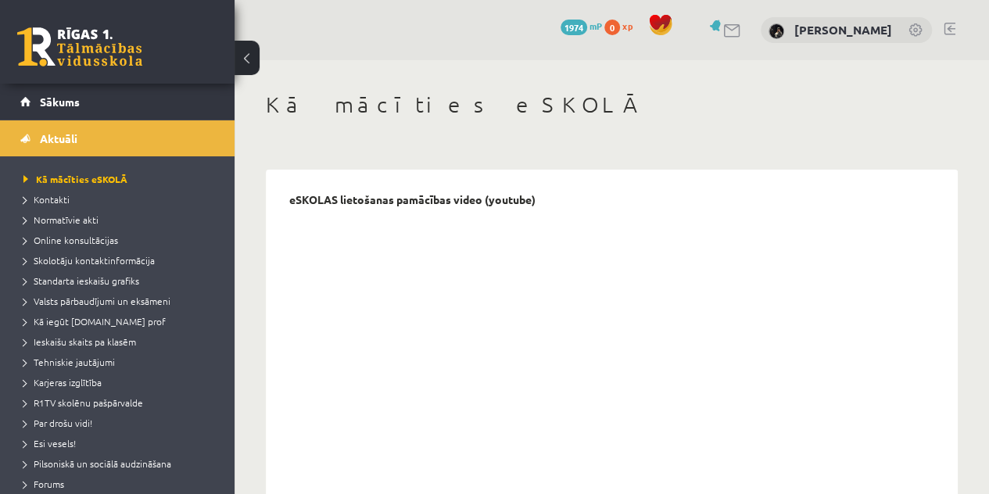
click at [110, 292] on li "Valsts pārbaudījumi un eksāmeni" at bounding box center [120, 301] width 195 height 20
click at [116, 320] on span "Kā iegūt [DOMAIN_NAME] prof" at bounding box center [94, 321] width 142 height 13
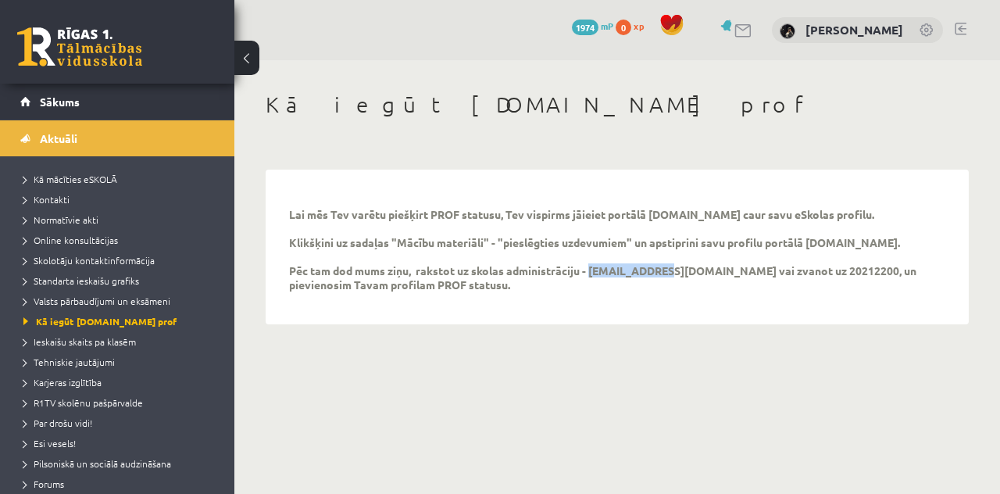
drag, startPoint x: 590, startPoint y: 267, endPoint x: 656, endPoint y: 270, distance: 66.5
click at [656, 270] on p "Lai mēs Tev varētu piešķirt PROF statusu, Tev vispirms jāieiet portālā [DOMAIN_…" at bounding box center [605, 249] width 633 height 84
copy p "[EMAIL_ADDRESS][DOMAIN_NAME]"
click at [80, 71] on div "10 Dāvanas 1974 mP 0 xp" at bounding box center [117, 42] width 234 height 84
click at [96, 46] on link at bounding box center [79, 46] width 125 height 39
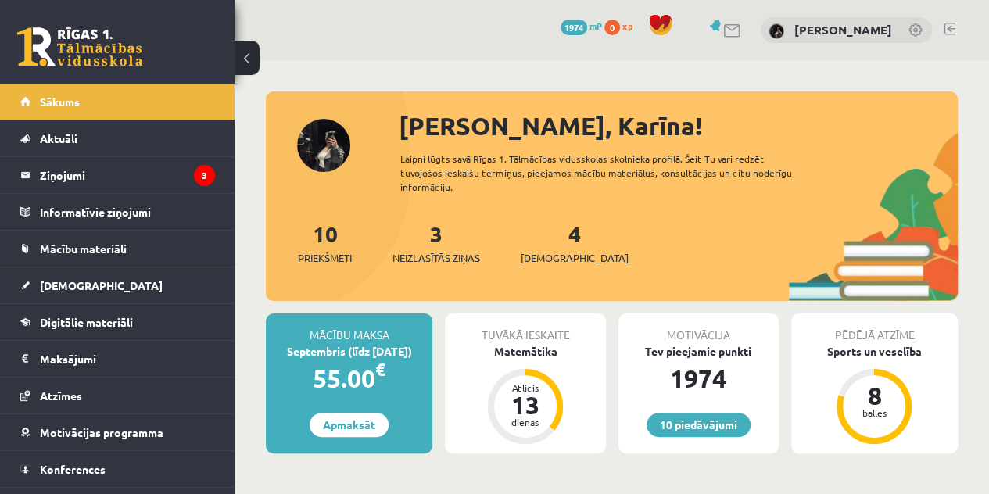
drag, startPoint x: 438, startPoint y: 249, endPoint x: 433, endPoint y: 227, distance: 22.4
click at [433, 227] on div "3 Neizlasītās ziņas" at bounding box center [436, 241] width 88 height 48
click at [435, 227] on link "3 Neizlasītās ziņas" at bounding box center [436, 243] width 88 height 46
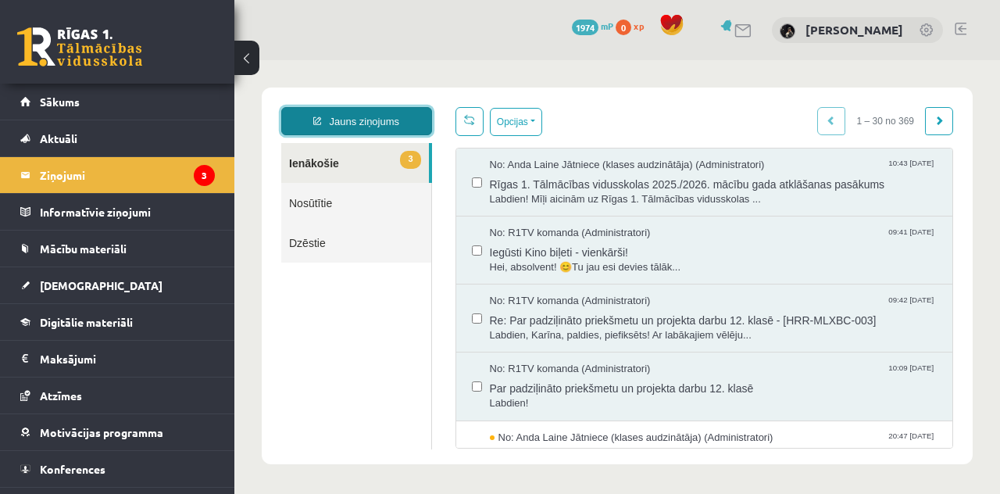
click at [388, 125] on link "Jauns ziņojums" at bounding box center [356, 121] width 151 height 28
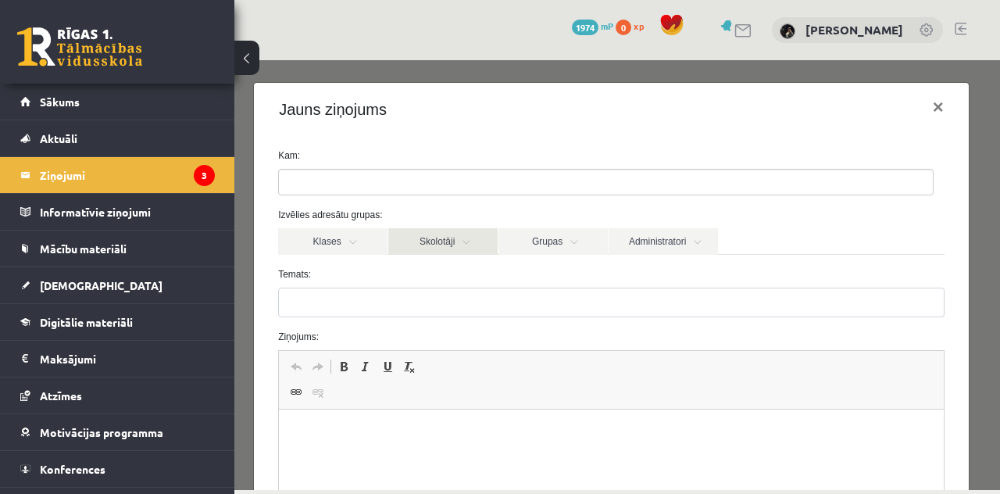
click at [442, 248] on link "Skolotāji" at bounding box center [442, 241] width 109 height 27
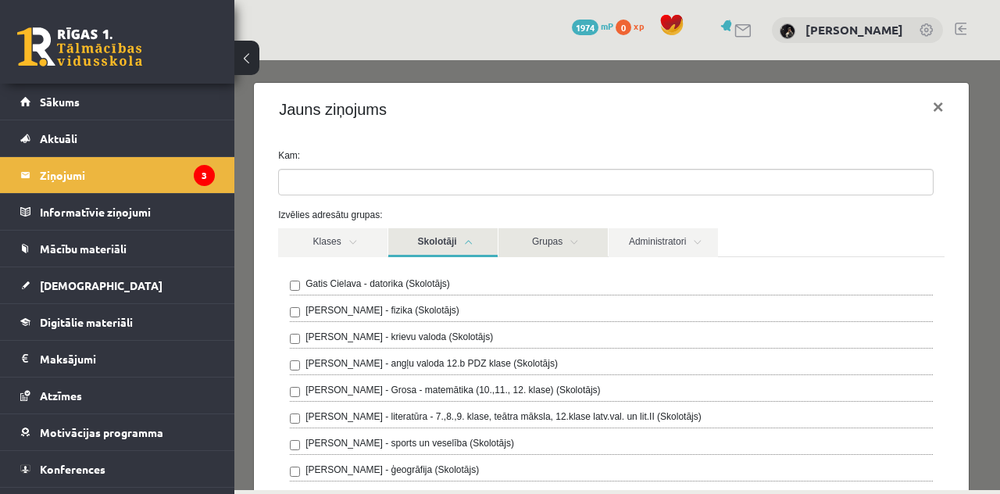
click at [563, 254] on link "Grupas" at bounding box center [553, 242] width 109 height 29
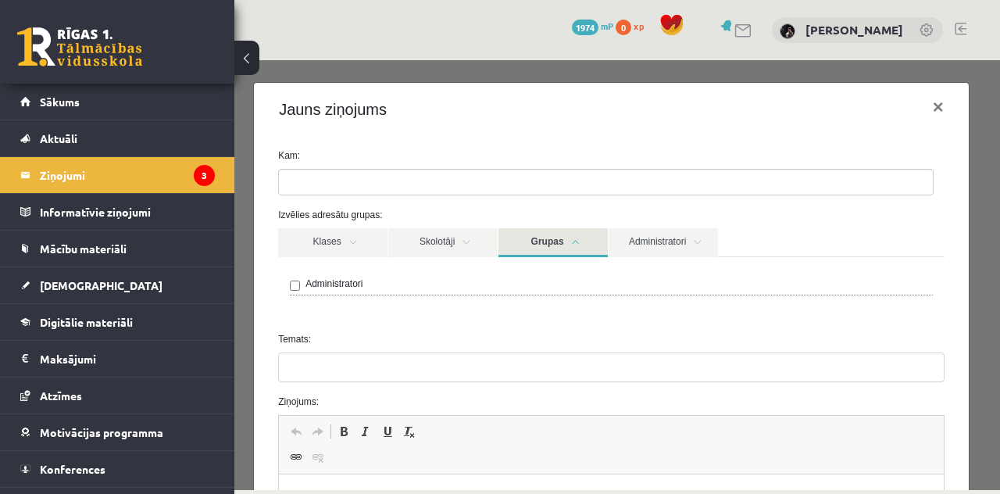
click at [524, 275] on div "Administratori" at bounding box center [611, 288] width 667 height 63
click at [644, 248] on link "Administratori" at bounding box center [663, 242] width 109 height 29
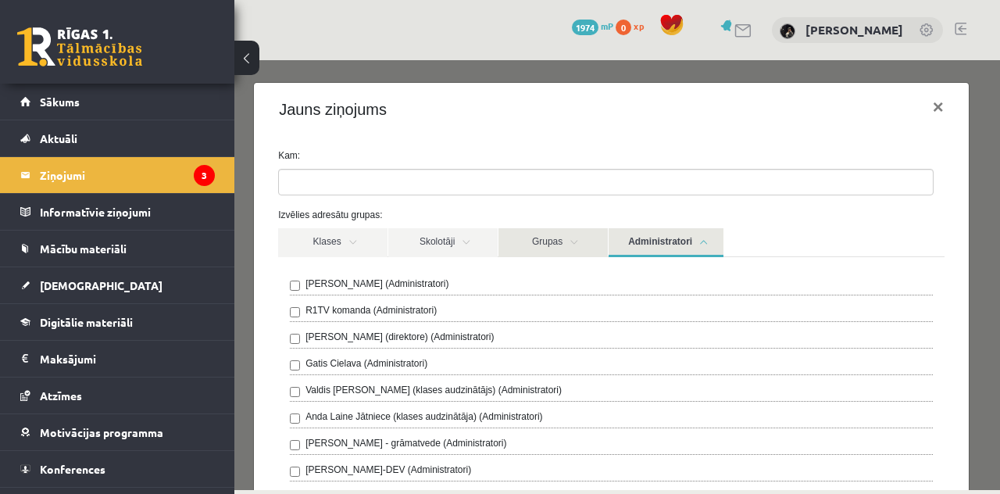
click at [567, 254] on link "Grupas" at bounding box center [553, 242] width 109 height 29
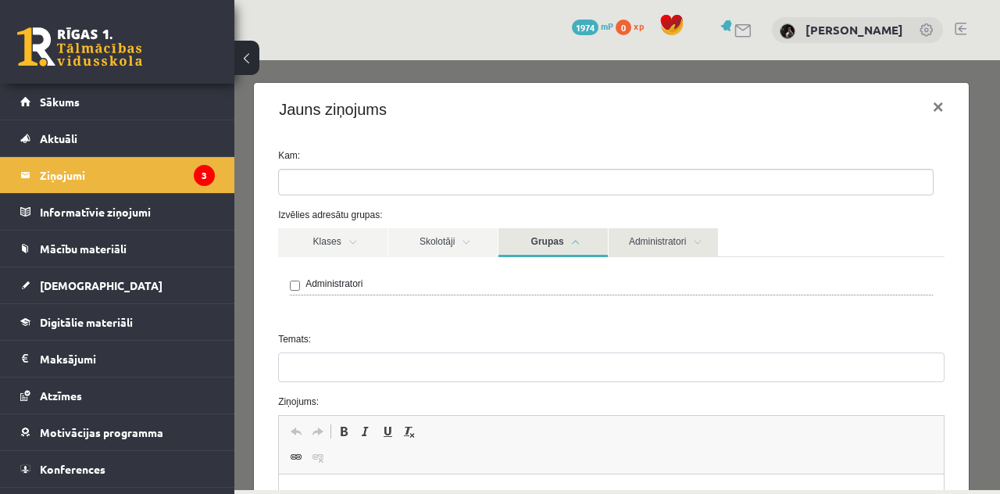
click at [648, 228] on link "Administratori" at bounding box center [663, 242] width 109 height 29
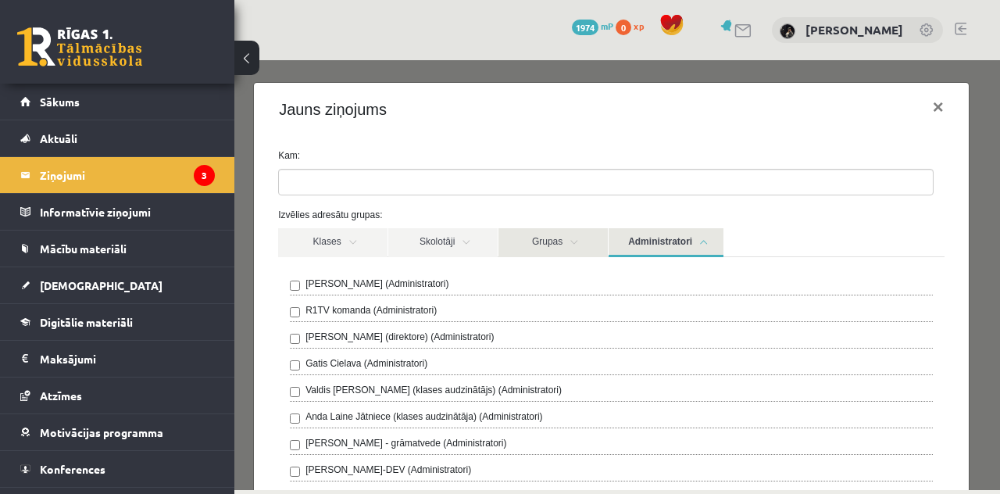
click at [563, 252] on link "Grupas" at bounding box center [553, 242] width 109 height 29
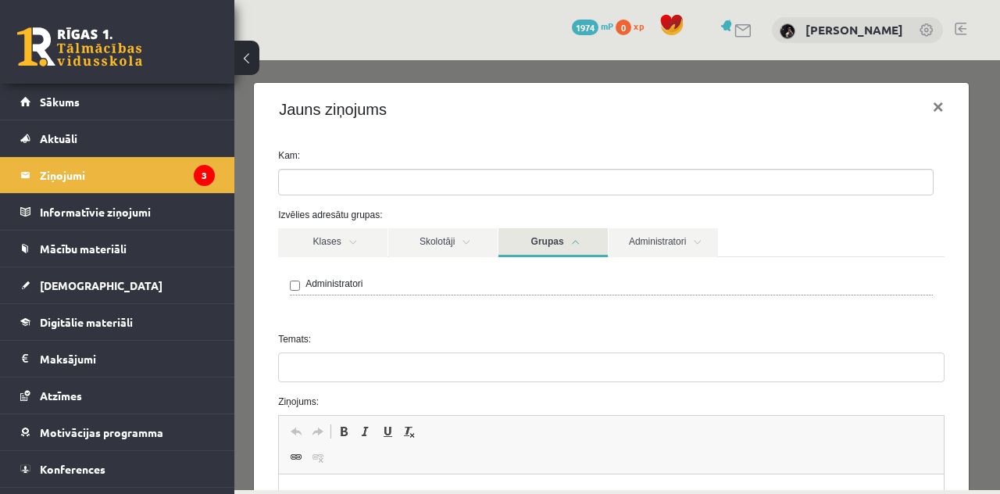
click at [291, 290] on div "Administratori" at bounding box center [611, 286] width 643 height 19
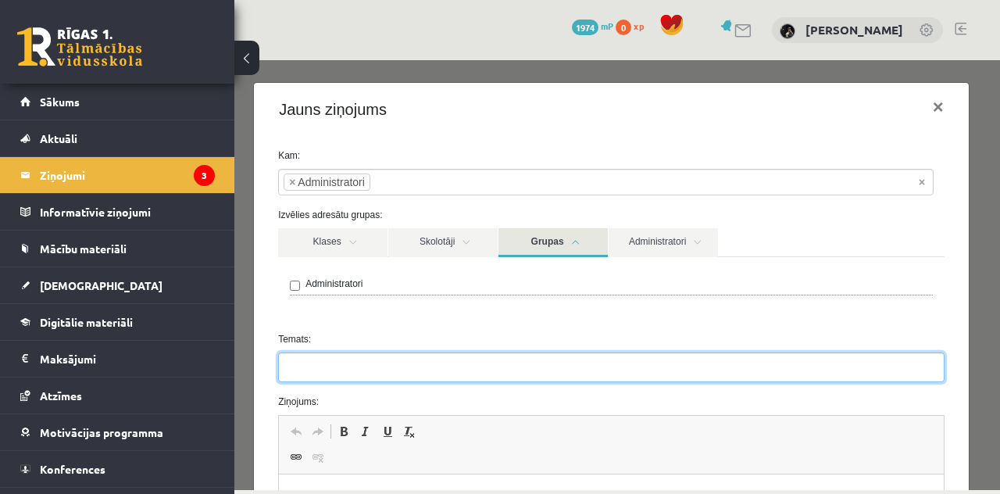
click at [299, 377] on input "Temats:" at bounding box center [611, 367] width 667 height 30
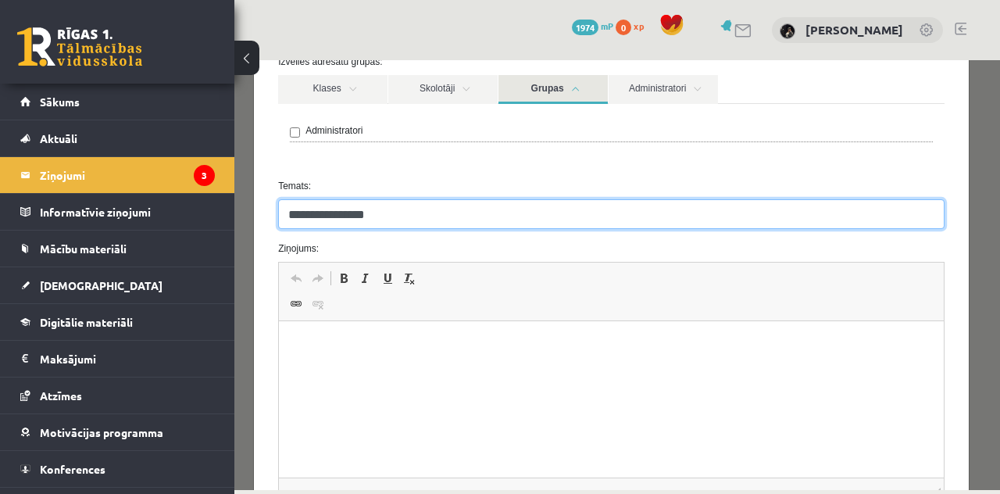
scroll to position [156, 0]
type input "**********"
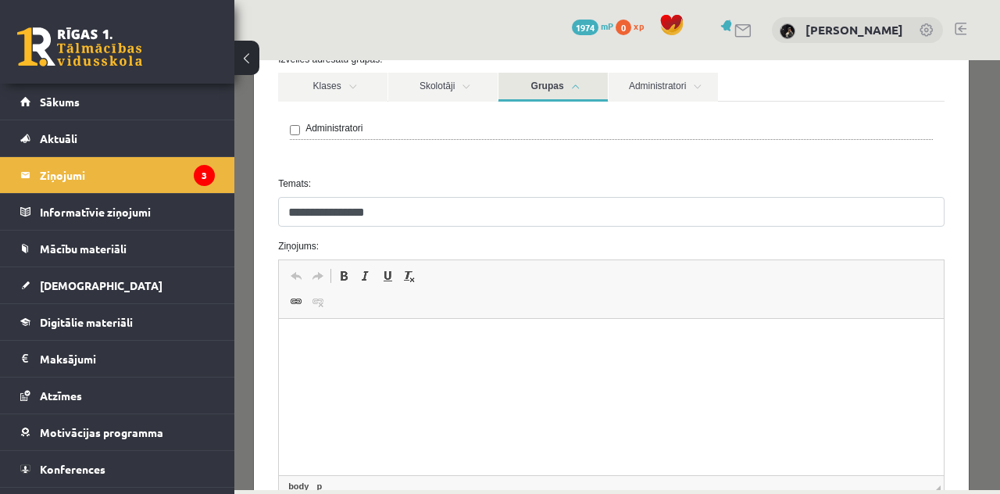
click at [305, 367] on html at bounding box center [611, 343] width 665 height 48
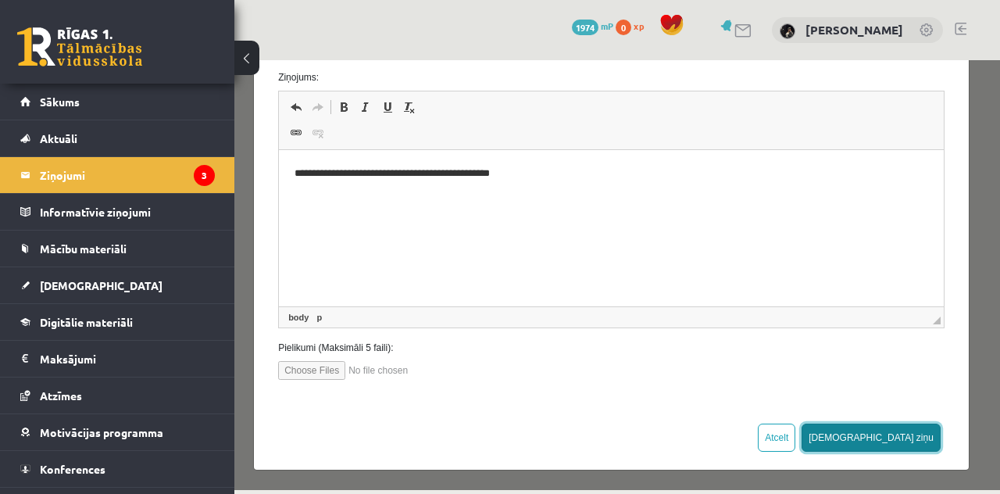
click at [889, 437] on button "Sūtīt ziņu" at bounding box center [871, 438] width 139 height 28
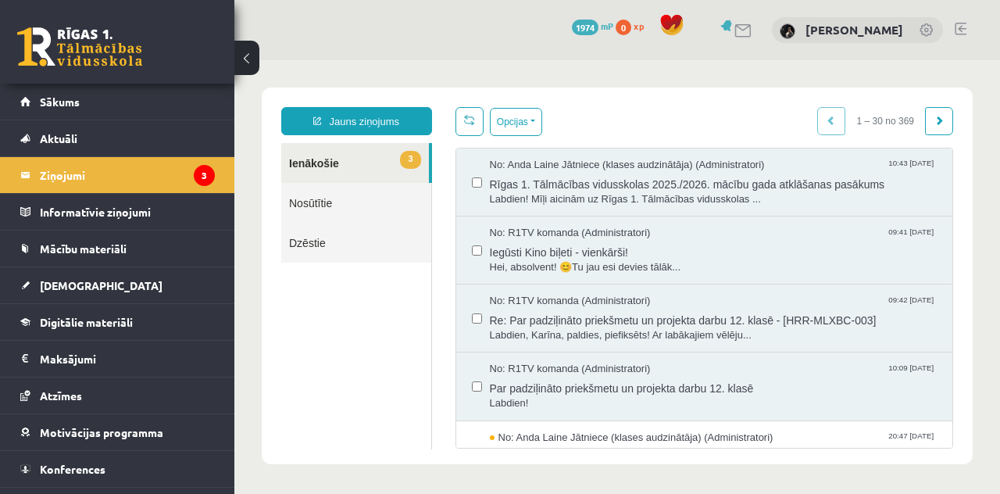
scroll to position [0, 0]
click at [527, 123] on button "Opcijas" at bounding box center [516, 122] width 52 height 28
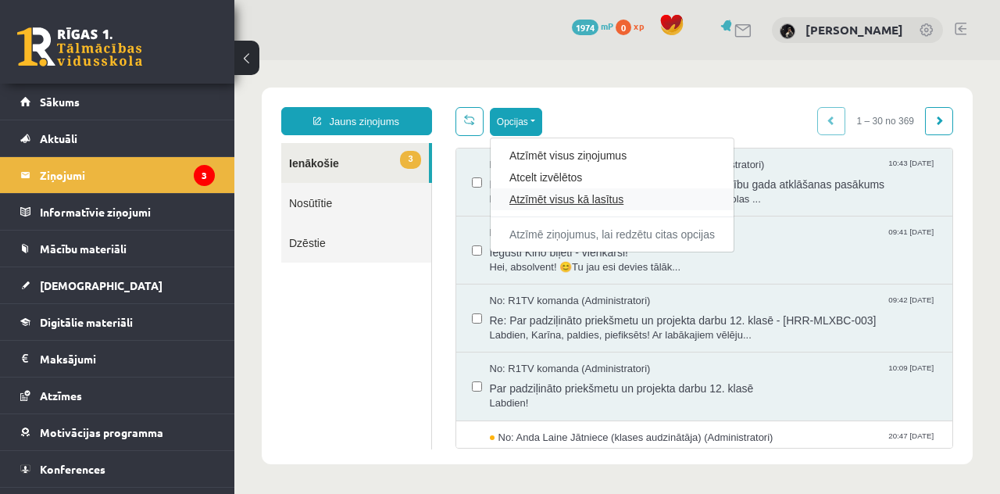
click at [552, 202] on link "Atzīmēt visus kā lasītus" at bounding box center [613, 199] width 206 height 16
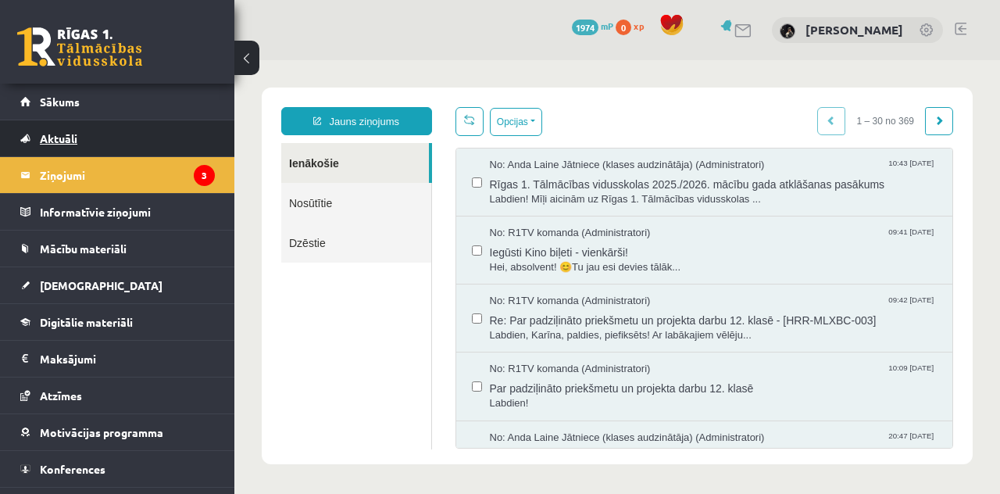
click at [146, 135] on link "Aktuāli" at bounding box center [117, 138] width 195 height 36
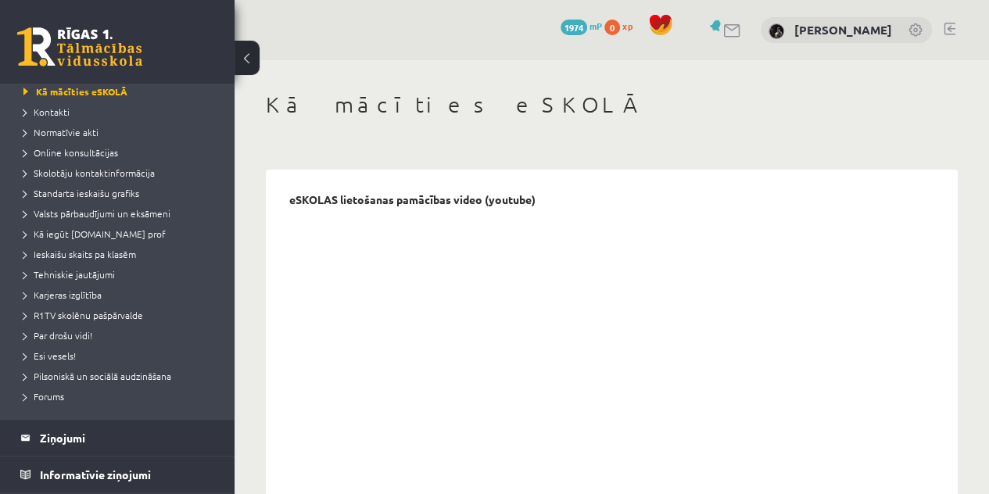
scroll to position [88, 0]
click at [72, 375] on span "Pilsoniskā un sociālā audzināšana" at bounding box center [97, 375] width 148 height 13
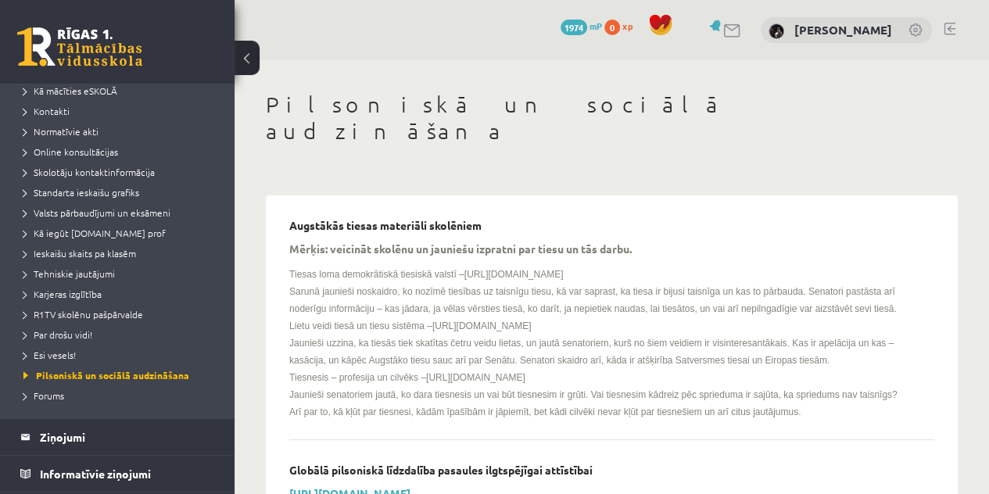
click at [97, 302] on li "Karjeras izglītība" at bounding box center [120, 294] width 195 height 20
click at [91, 331] on span "Par drošu vidi!" at bounding box center [57, 334] width 69 height 13
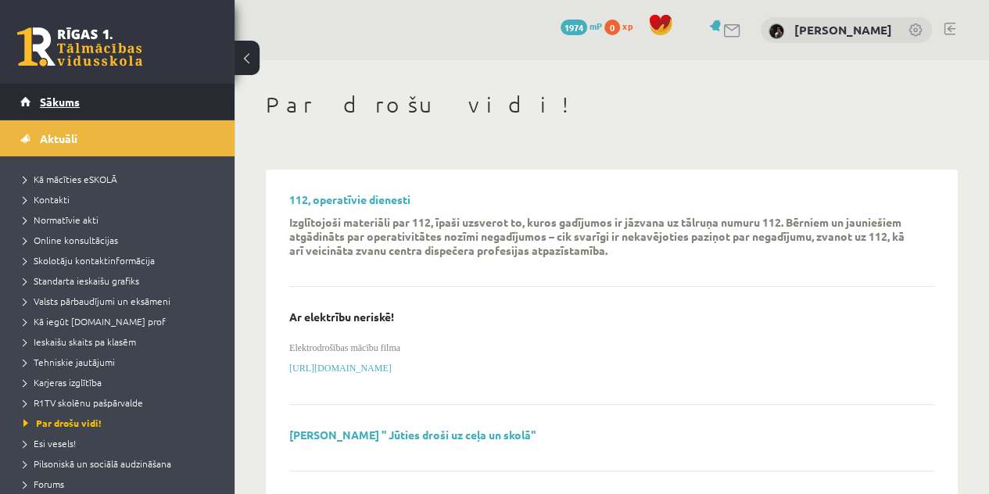
click at [83, 100] on link "Sākums" at bounding box center [117, 102] width 195 height 36
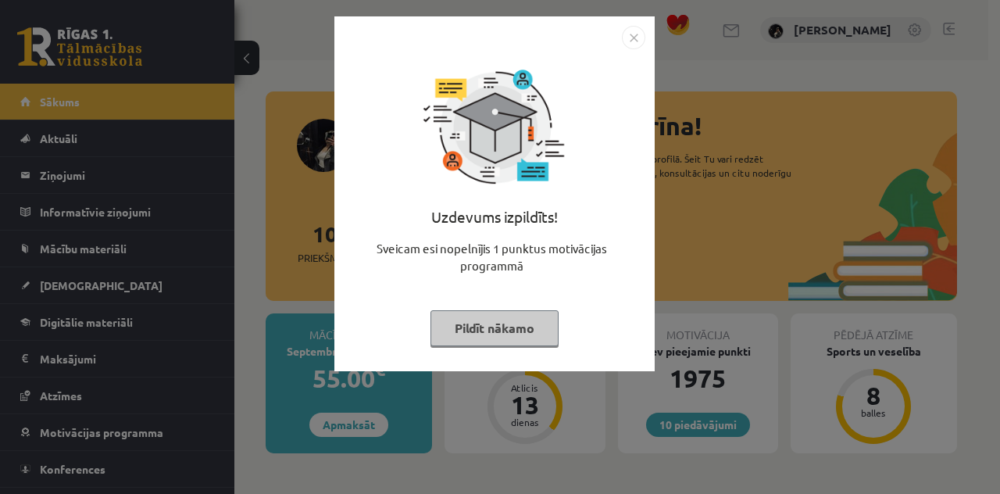
click at [504, 342] on button "Pildīt nākamo" at bounding box center [495, 328] width 128 height 36
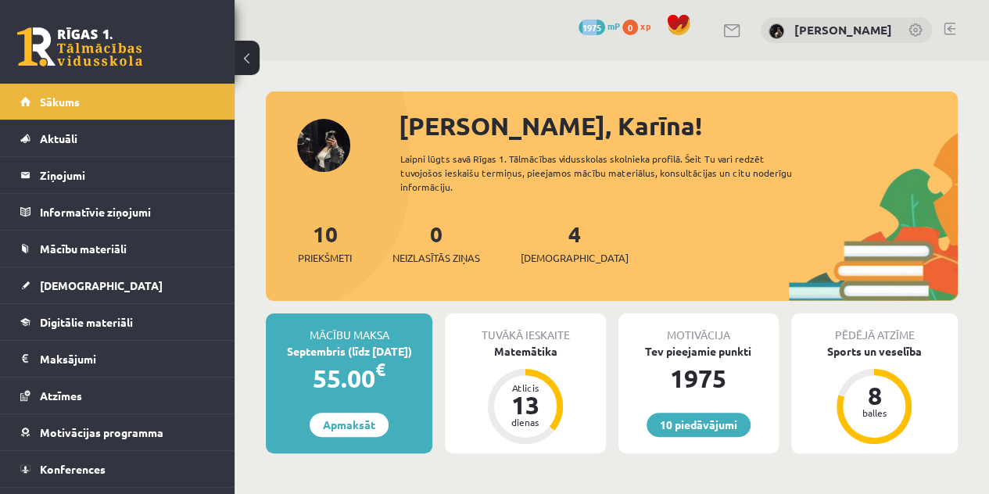
drag, startPoint x: 595, startPoint y: 25, endPoint x: 616, endPoint y: 33, distance: 21.8
click at [616, 33] on div "10 Dāvanas 1975 mP 0 xp Karīna Gutāne" at bounding box center [611, 30] width 754 height 60
click at [605, 33] on span "1975" at bounding box center [591, 28] width 27 height 16
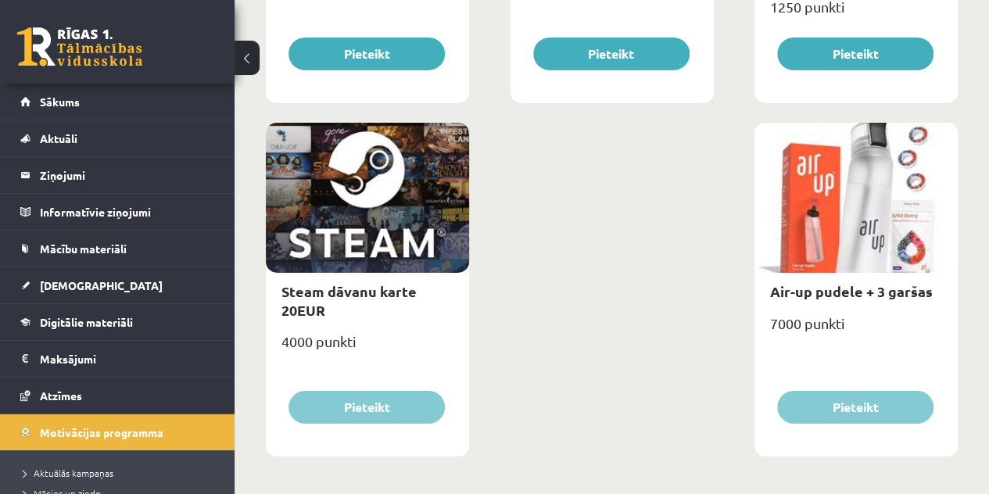
scroll to position [2613, 0]
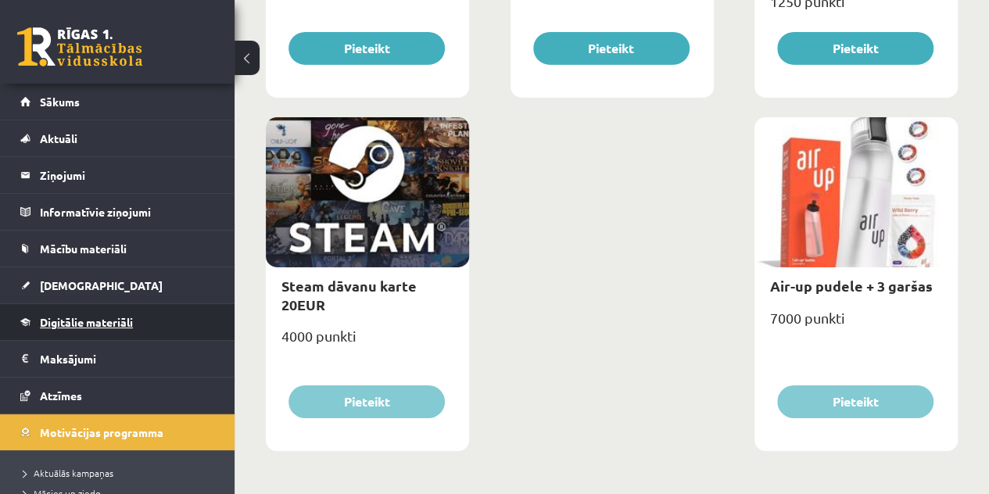
click at [127, 320] on span "Digitālie materiāli" at bounding box center [86, 322] width 93 height 14
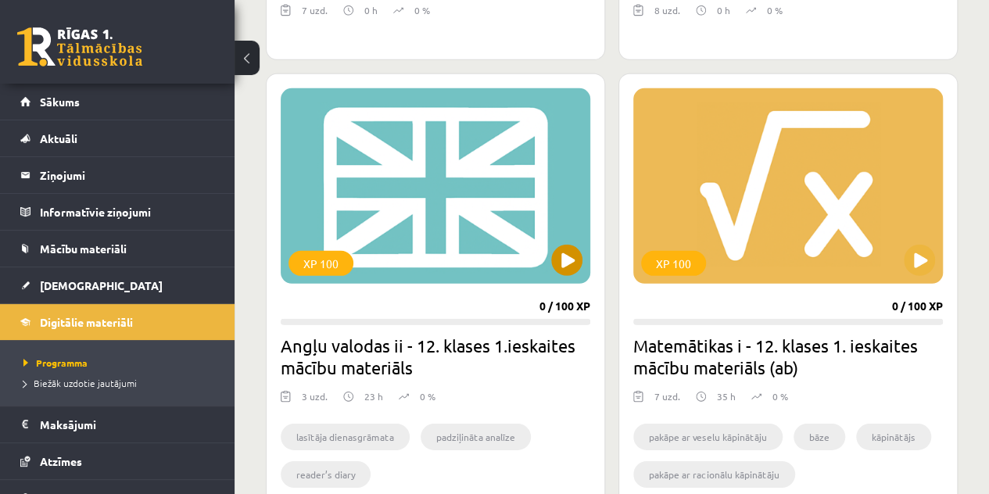
scroll to position [2249, 0]
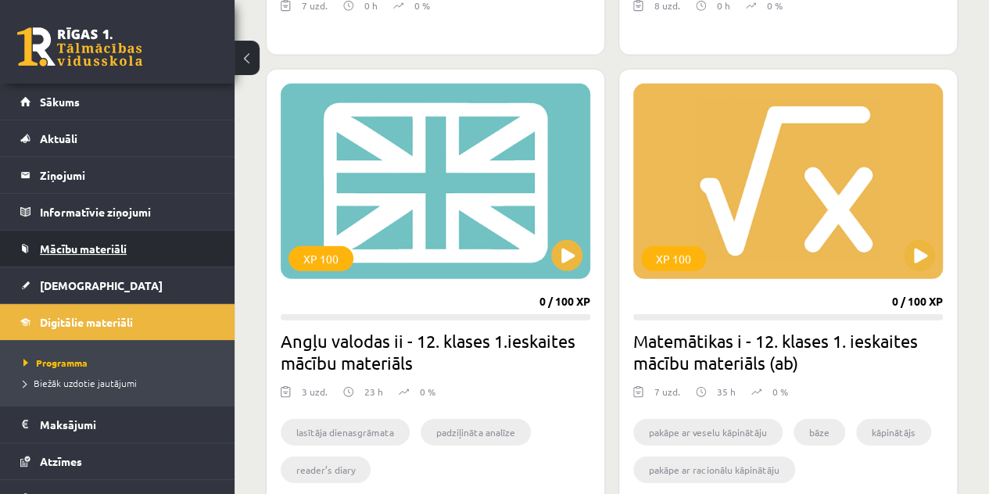
click at [111, 245] on span "Mācību materiāli" at bounding box center [83, 248] width 87 height 14
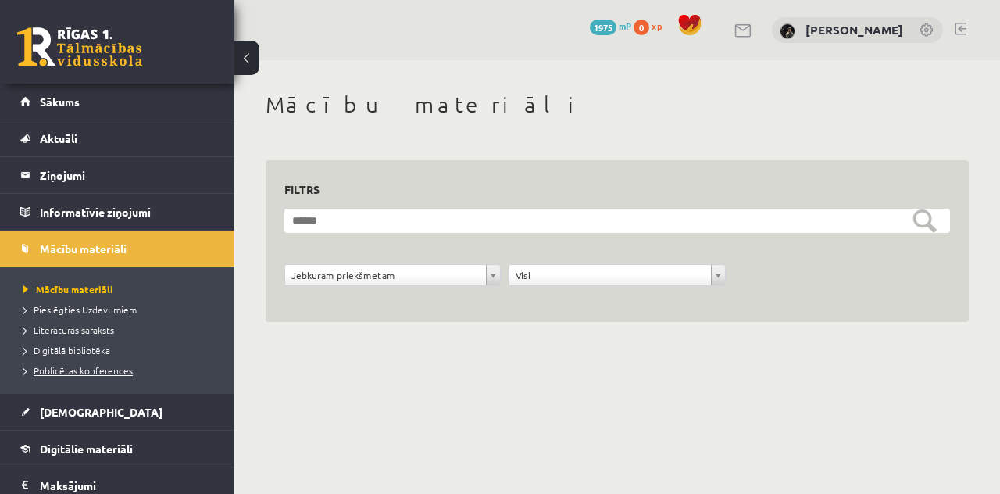
click at [62, 368] on span "Publicētas konferences" at bounding box center [77, 370] width 109 height 13
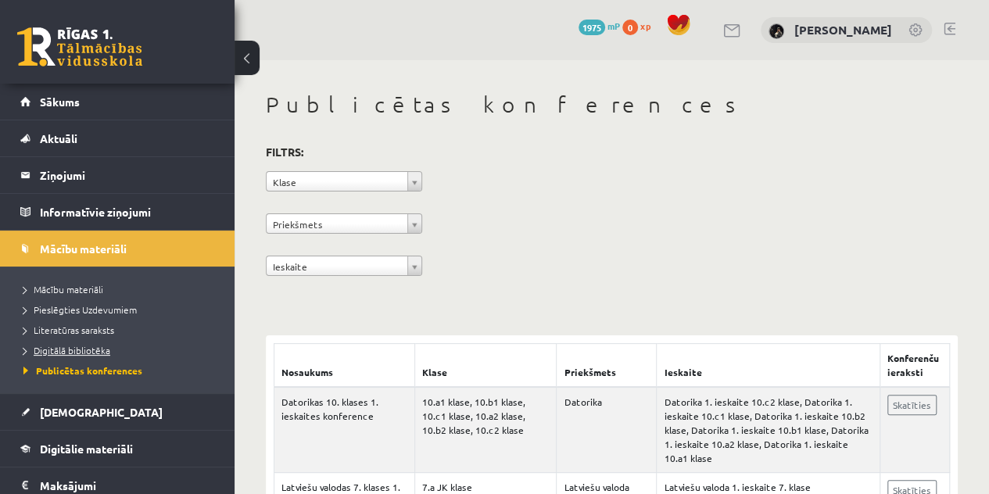
click at [86, 348] on span "Digitālā bibliotēka" at bounding box center [66, 350] width 87 height 13
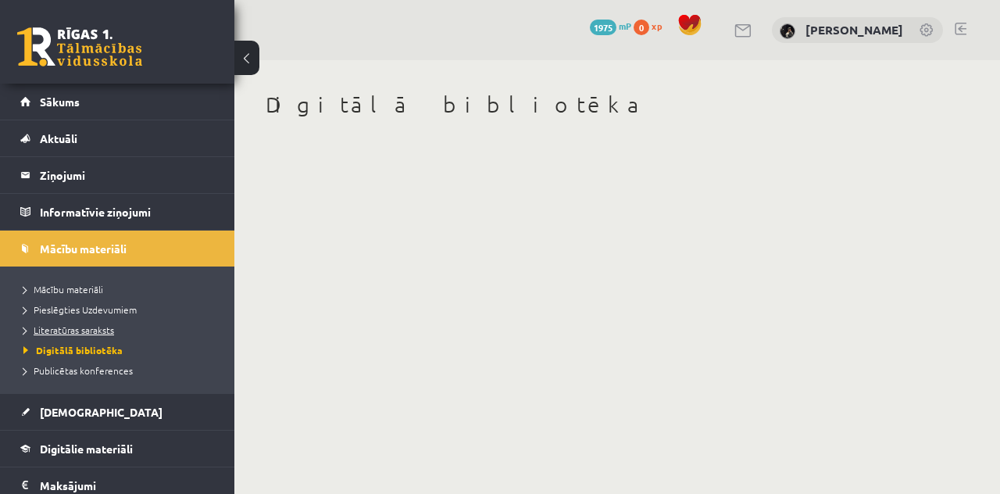
click at [85, 334] on span "Literatūras saraksts" at bounding box center [68, 330] width 91 height 13
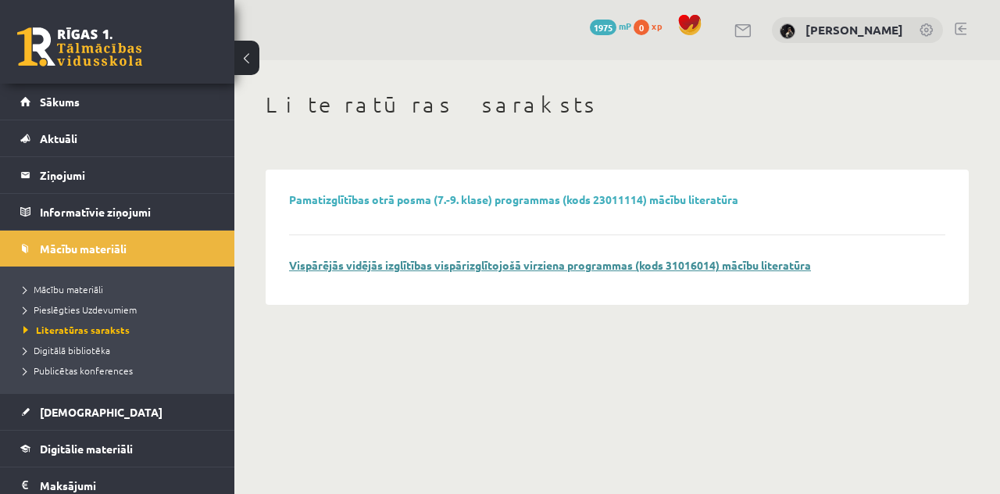
click at [447, 262] on link "Vispārējās vidējās izglītības vispārizglītojošā virziena programmas (kods 31016…" at bounding box center [550, 265] width 522 height 14
click at [76, 368] on span "Publicētas konferences" at bounding box center [77, 370] width 109 height 13
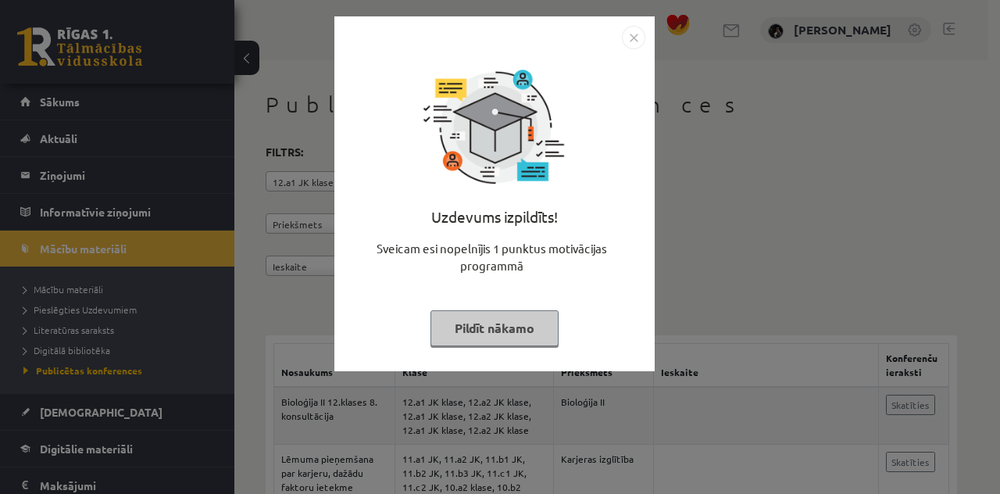
click at [460, 342] on button "Pildīt nākamo" at bounding box center [495, 328] width 128 height 36
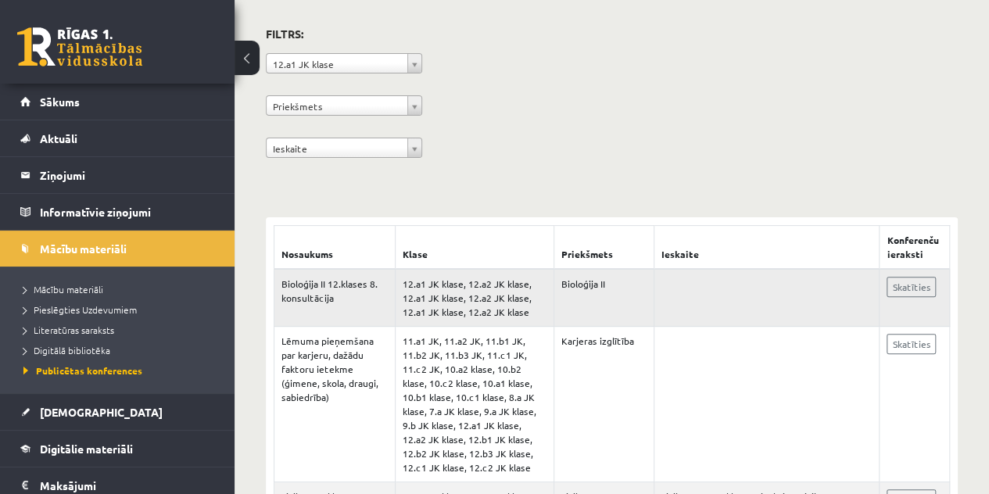
scroll to position [119, 0]
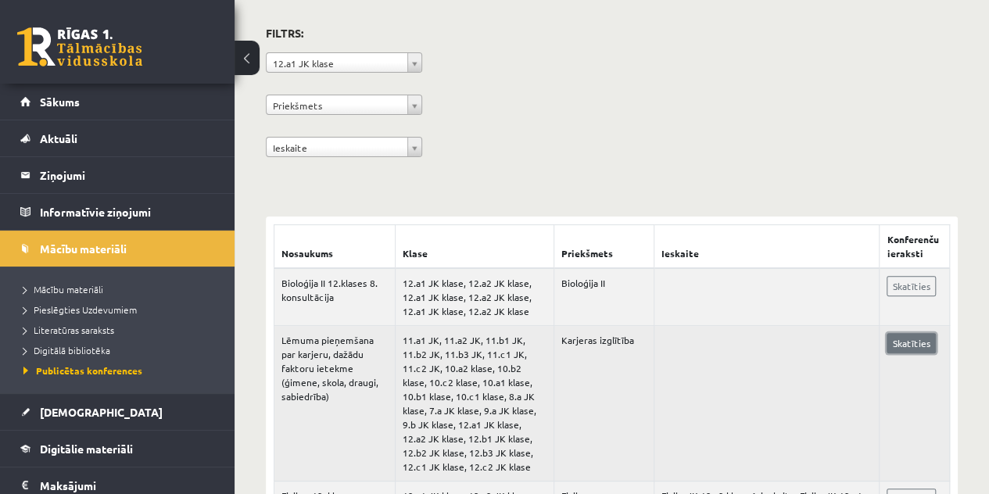
click at [916, 346] on link "Skatīties" at bounding box center [910, 343] width 49 height 20
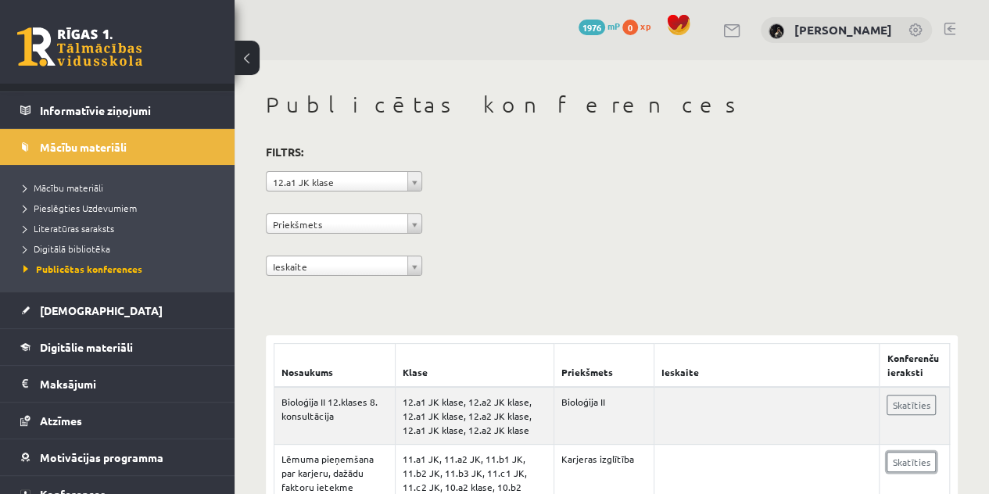
scroll to position [107, 0]
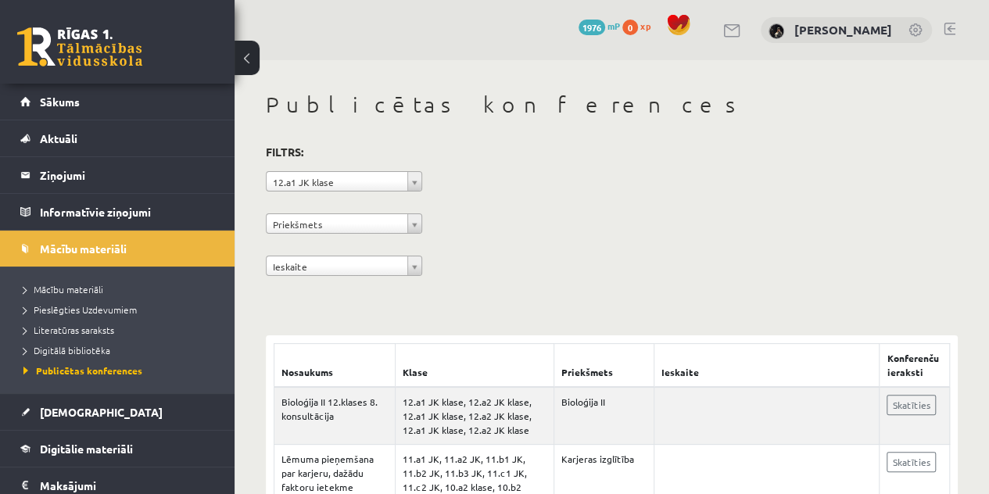
click at [101, 60] on link at bounding box center [79, 46] width 125 height 39
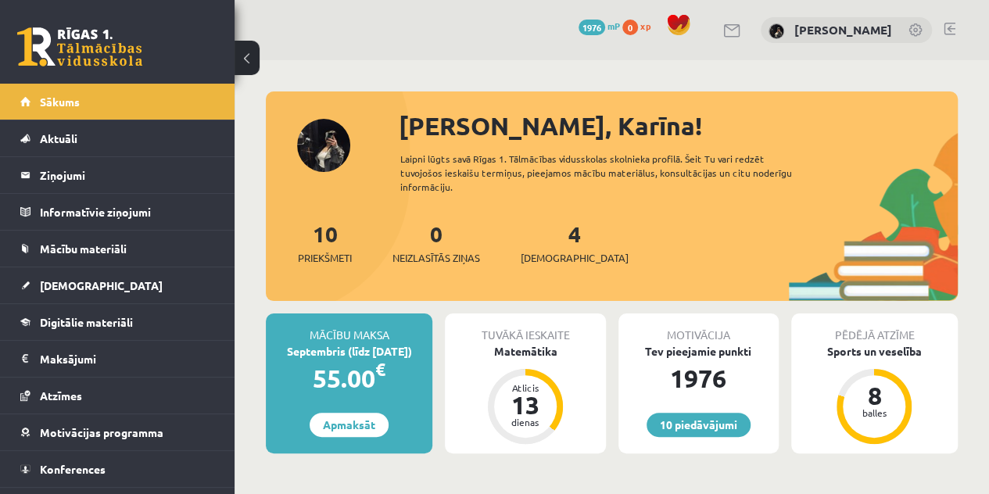
click at [252, 71] on button at bounding box center [246, 58] width 25 height 34
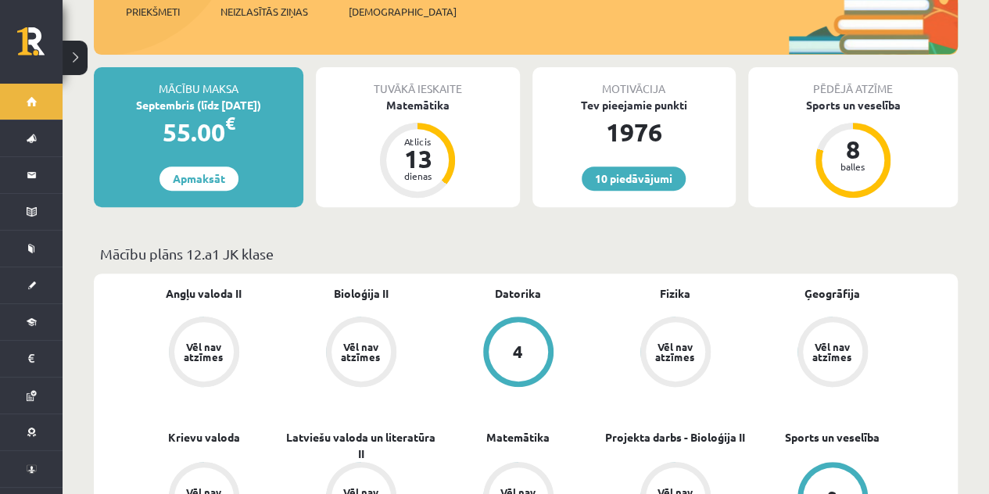
scroll to position [261, 0]
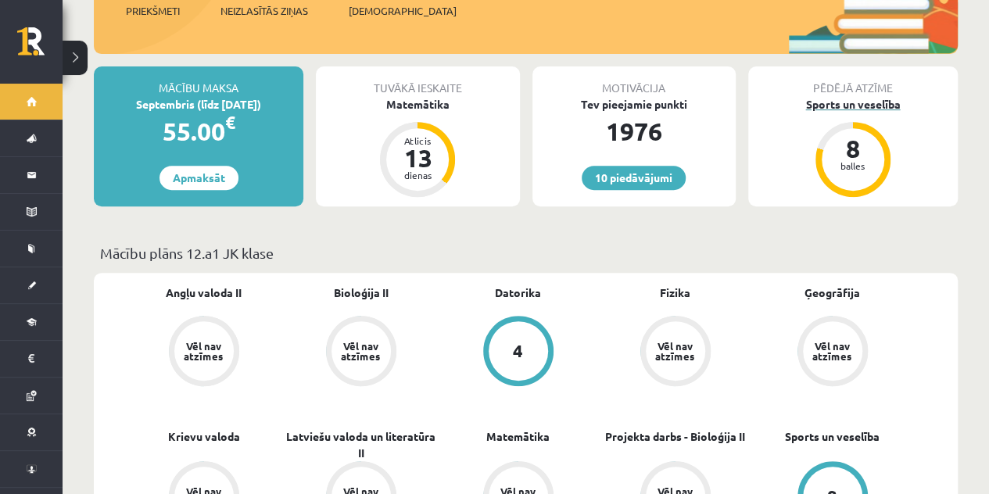
click at [854, 96] on div "Sports un veselība" at bounding box center [852, 104] width 209 height 16
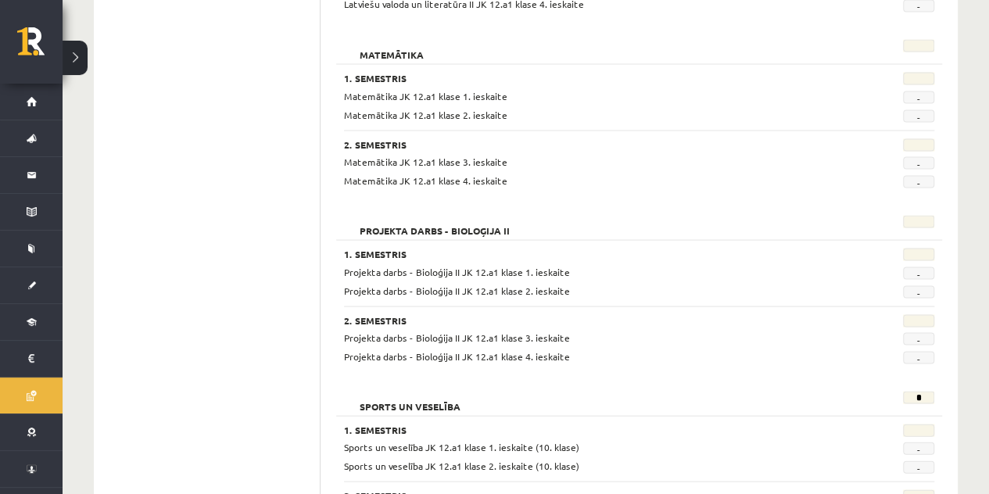
scroll to position [1450, 0]
